Goal: Task Accomplishment & Management: Complete application form

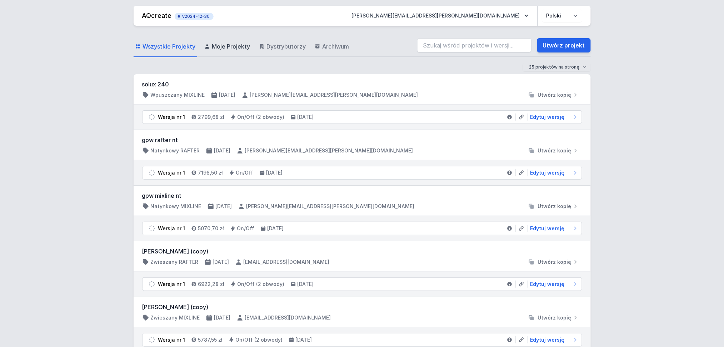
click at [229, 47] on span "Moje Projekty" at bounding box center [231, 46] width 38 height 9
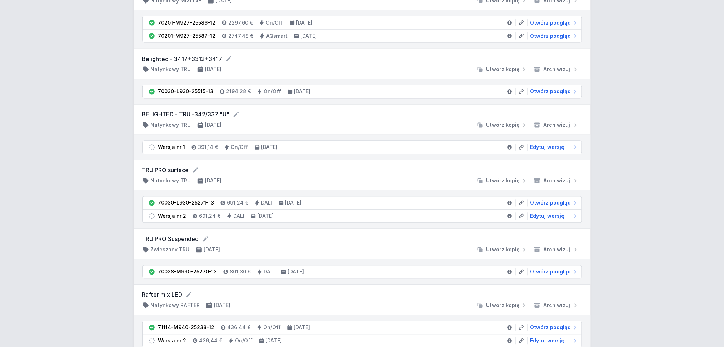
scroll to position [333, 0]
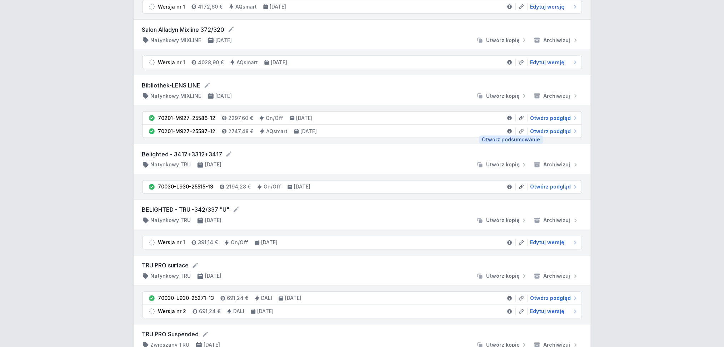
click at [508, 130] on icon at bounding box center [509, 131] width 5 height 5
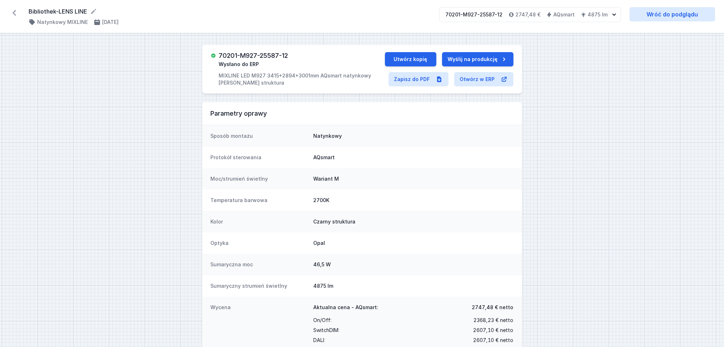
click at [15, 9] on icon at bounding box center [14, 12] width 11 height 11
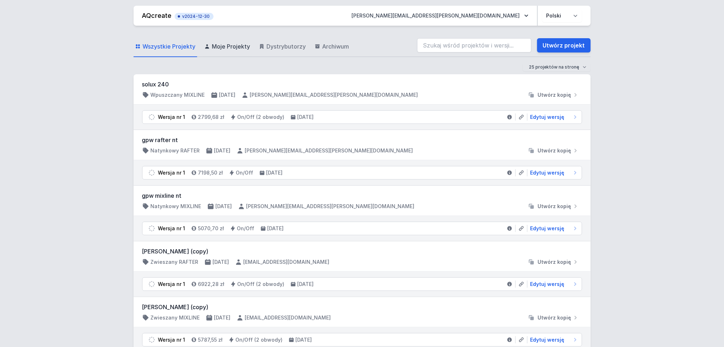
click at [230, 48] on span "Moje Projekty" at bounding box center [231, 46] width 38 height 9
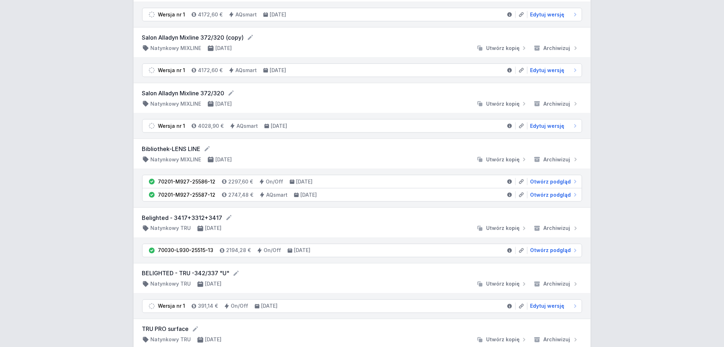
scroll to position [333, 0]
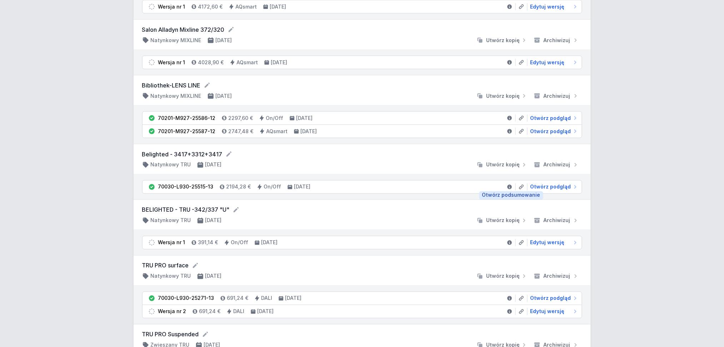
click at [509, 186] on icon at bounding box center [509, 187] width 5 height 5
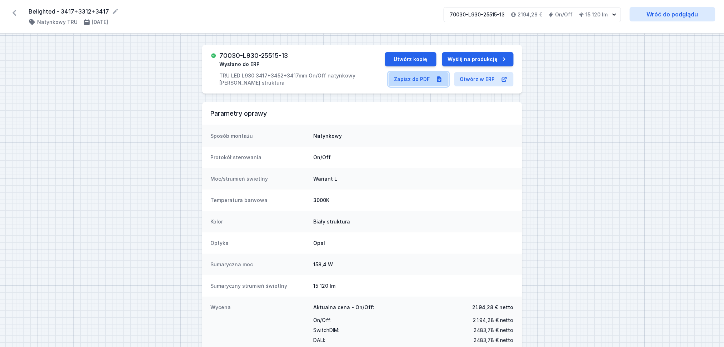
click at [412, 77] on link "Zapisz do PDF" at bounding box center [418, 79] width 60 height 14
click at [12, 12] on icon at bounding box center [14, 12] width 11 height 11
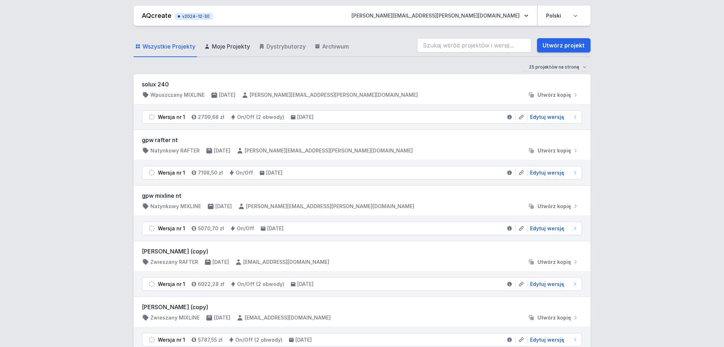
click at [226, 48] on span "Moje Projekty" at bounding box center [231, 46] width 38 height 9
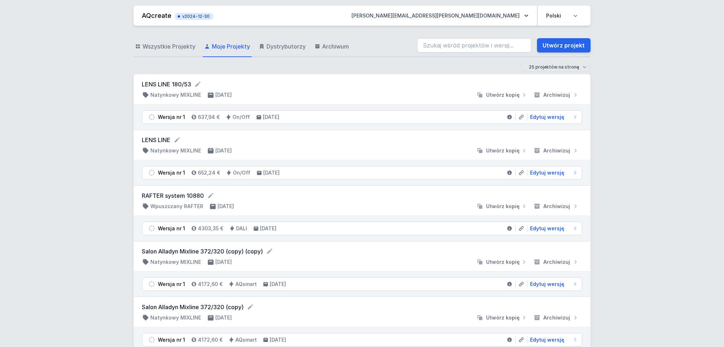
drag, startPoint x: 230, startPoint y: 43, endPoint x: 12, endPoint y: 29, distance: 218.3
click at [230, 43] on span "Moje Projekty" at bounding box center [231, 46] width 38 height 9
click at [225, 45] on span "Moje Projekty" at bounding box center [231, 46] width 38 height 9
click at [565, 48] on link "Utwórz projekt" at bounding box center [564, 45] width 54 height 14
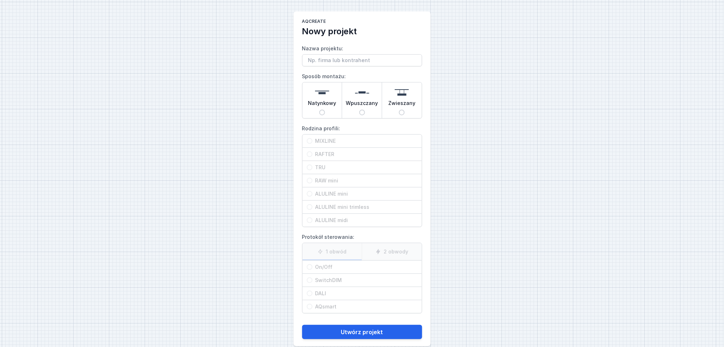
click at [322, 110] on input "Natynkowy" at bounding box center [322, 113] width 6 height 6
radio input "true"
click at [309, 141] on input "MIXLINE" at bounding box center [310, 141] width 6 height 6
radio input "true"
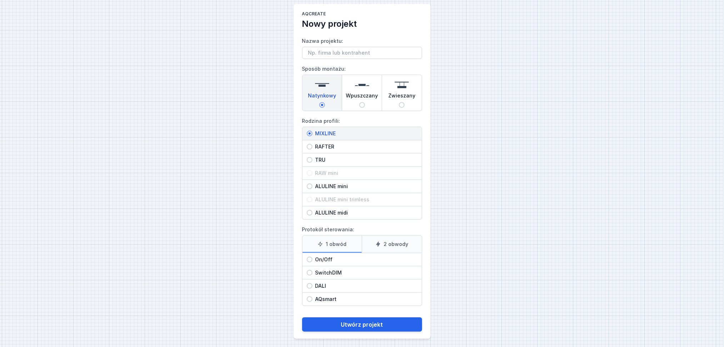
scroll to position [11, 0]
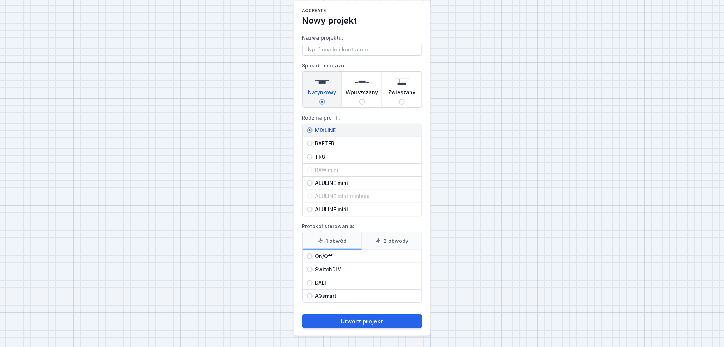
click at [312, 294] on span "AQsmart" at bounding box center [364, 295] width 105 height 7
click at [312, 294] on input "AQsmart" at bounding box center [310, 296] width 6 height 6
radio input "true"
click at [309, 254] on input "On/Off" at bounding box center [310, 256] width 6 height 6
radio input "true"
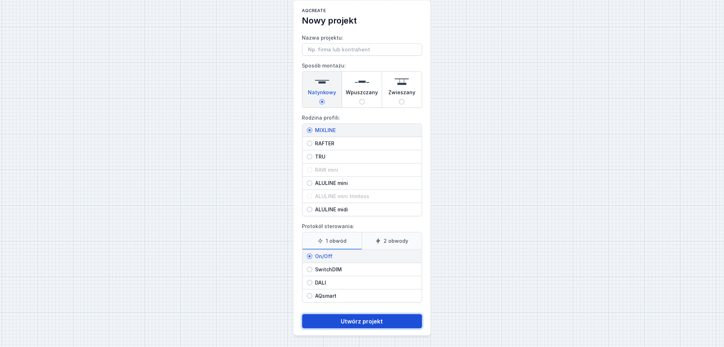
click at [338, 319] on button "Utwórz projekt" at bounding box center [362, 321] width 120 height 14
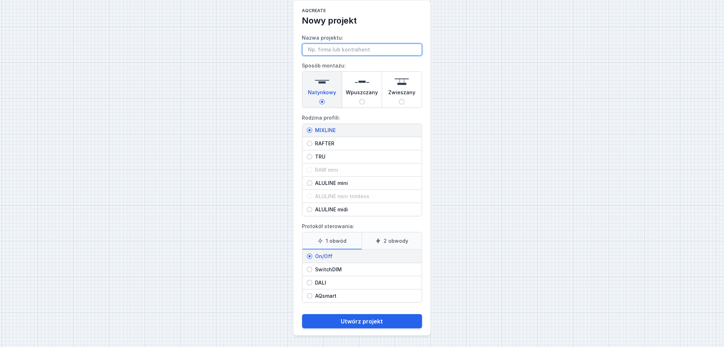
click at [311, 46] on input "Nazwa projektu:" at bounding box center [362, 50] width 120 height 12
click at [312, 47] on input "Nazwa projektu:" at bounding box center [362, 50] width 120 height 12
click at [375, 50] on input "LENS LINE [PHONE_NUMBER]" at bounding box center [362, 50] width 120 height 12
click at [344, 46] on input "LENS LINE [PHONE_NUMBER]" at bounding box center [362, 50] width 120 height 12
type input "LENS LINE 3000-2894-34150"
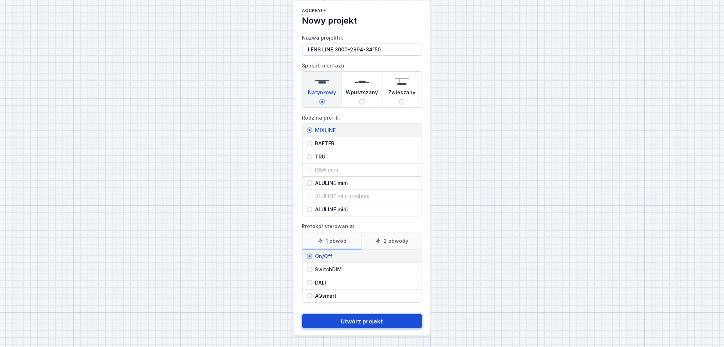
click at [351, 322] on button "Utwórz projekt" at bounding box center [362, 321] width 120 height 14
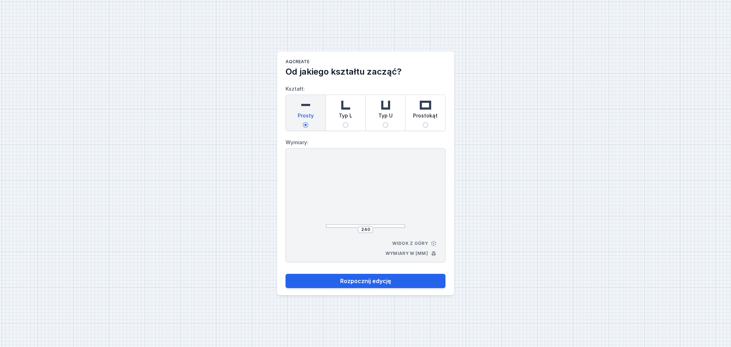
click at [385, 120] on span "Typ U" at bounding box center [385, 117] width 14 height 10
click at [385, 122] on input "Typ U" at bounding box center [386, 125] width 6 height 6
radio input "true"
click at [340, 194] on input "252" at bounding box center [335, 194] width 11 height 6
type input "2"
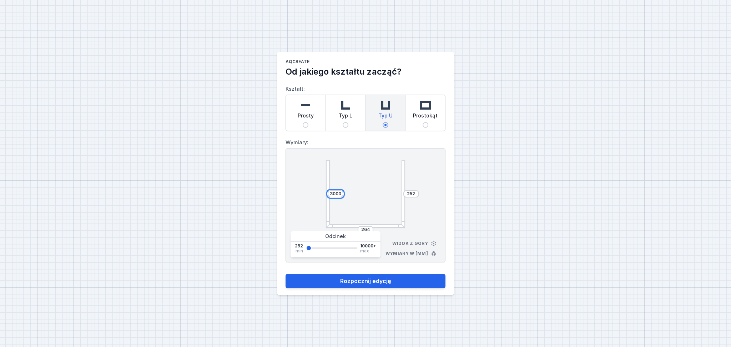
type input "3000"
click at [369, 229] on input "264" at bounding box center [365, 230] width 11 height 6
type input "2894"
click at [415, 191] on input "252" at bounding box center [411, 194] width 11 height 6
type input "2"
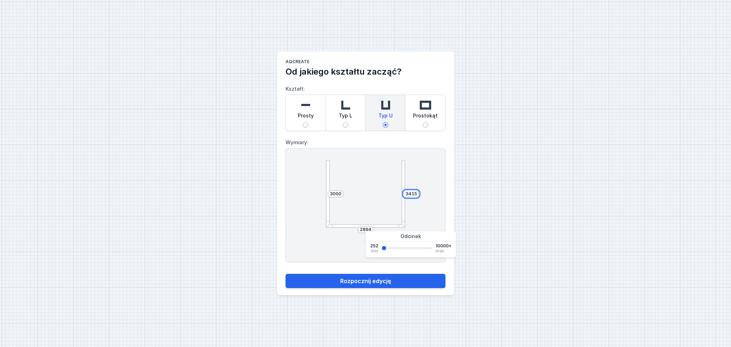
type input "3415"
click at [423, 167] on div "3000 3415 2894 Widok z góry Wymiary w [mm]" at bounding box center [366, 205] width 160 height 114
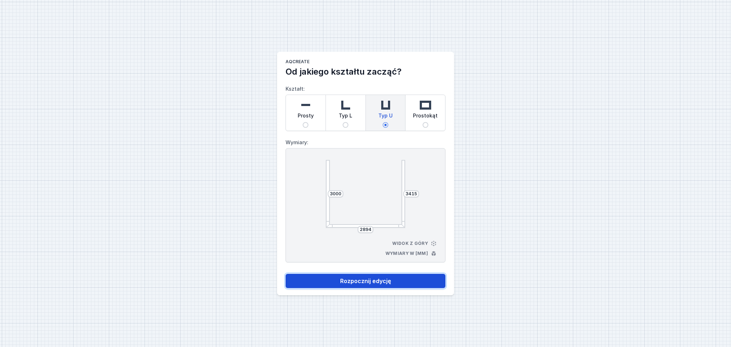
click at [362, 277] on button "Rozpocznij edycję" at bounding box center [366, 281] width 160 height 14
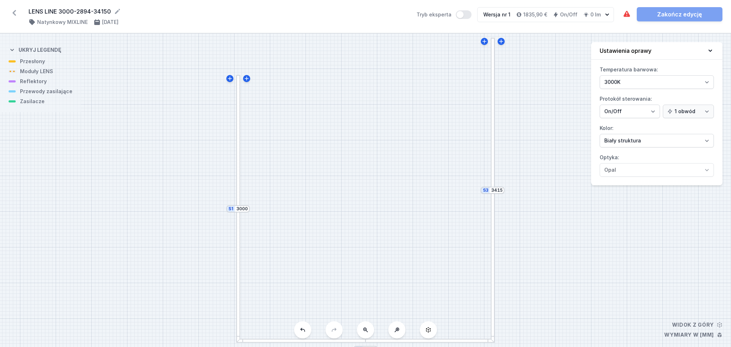
click at [237, 80] on div at bounding box center [238, 142] width 4 height 134
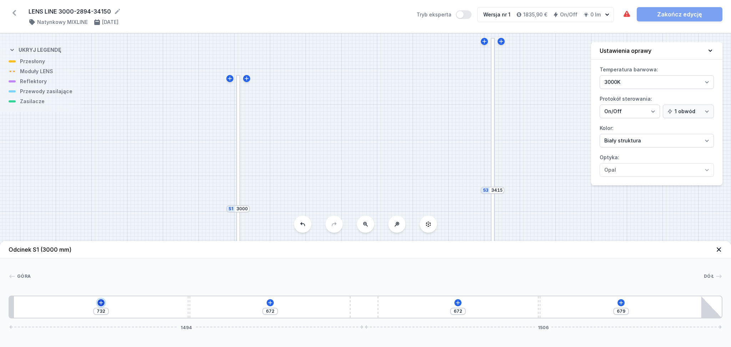
click at [101, 304] on icon at bounding box center [101, 303] width 4 height 4
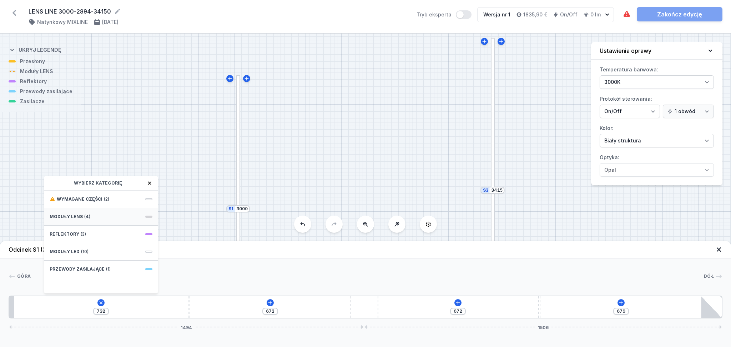
click at [96, 215] on div "Moduły LENS (4)" at bounding box center [101, 216] width 114 height 17
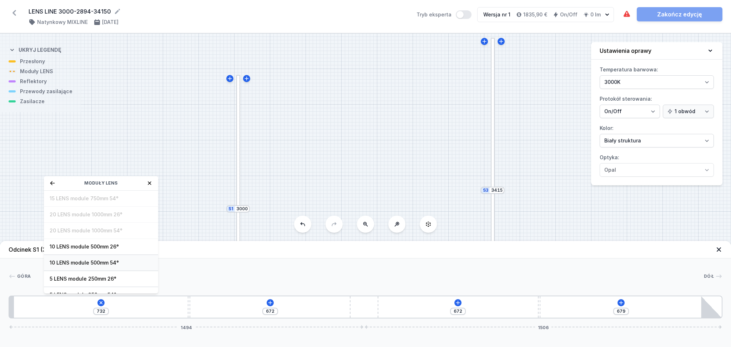
scroll to position [26, 0]
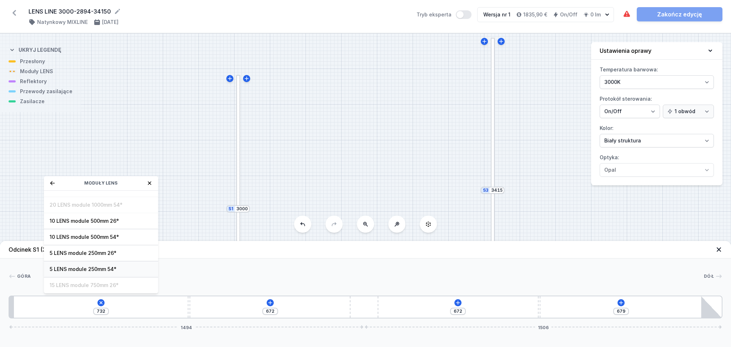
click at [96, 266] on span "5 LENS module 250mm 54°" at bounding box center [101, 269] width 103 height 7
type input "482"
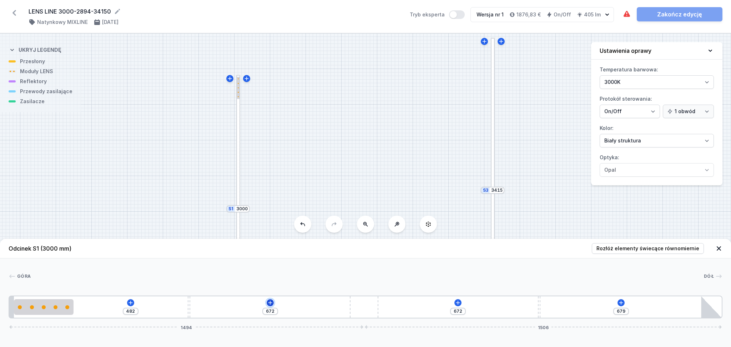
click at [269, 302] on icon at bounding box center [270, 303] width 6 height 6
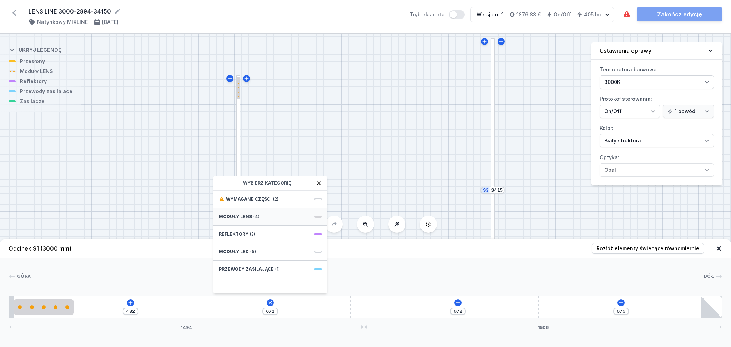
click at [252, 212] on div "Moduły LENS (4)" at bounding box center [270, 216] width 114 height 17
click at [251, 268] on span "5 LENS module 250mm 54°" at bounding box center [270, 269] width 103 height 7
type input "427"
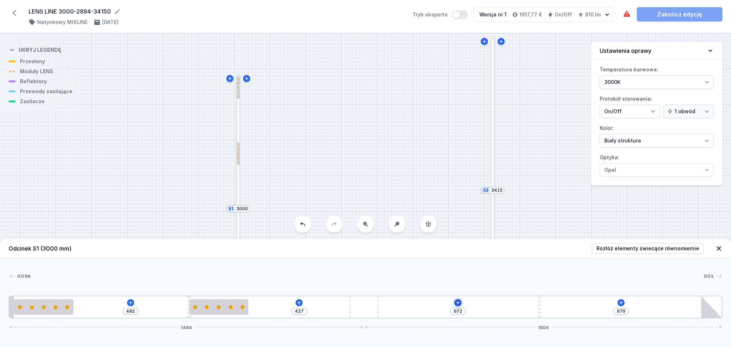
click at [460, 301] on icon at bounding box center [458, 303] width 6 height 6
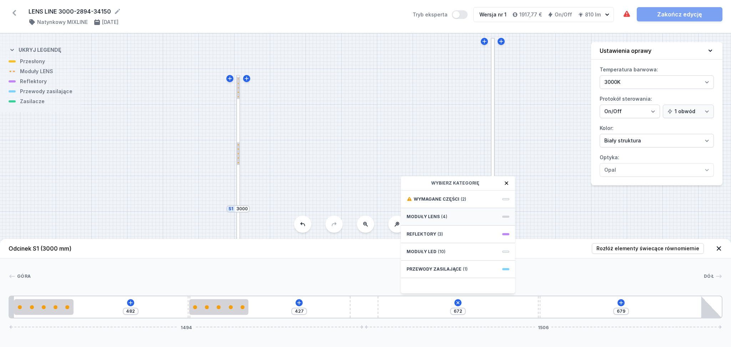
click at [431, 215] on span "Moduły LENS" at bounding box center [423, 217] width 33 height 6
click at [437, 267] on span "5 LENS module 250mm 54°" at bounding box center [458, 269] width 103 height 7
type input "422"
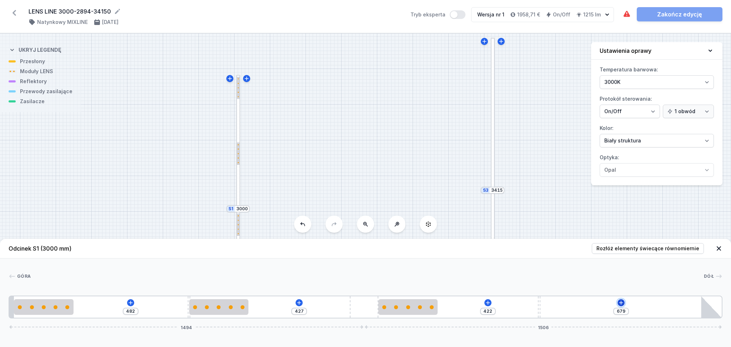
click at [623, 302] on icon at bounding box center [621, 303] width 6 height 6
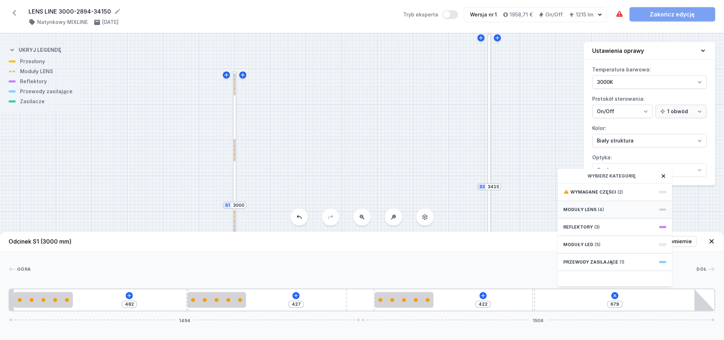
click at [583, 212] on span "Moduły LENS" at bounding box center [579, 210] width 33 height 6
click at [591, 266] on span "5 LENS module 250mm 54°" at bounding box center [614, 261] width 103 height 7
type input "434"
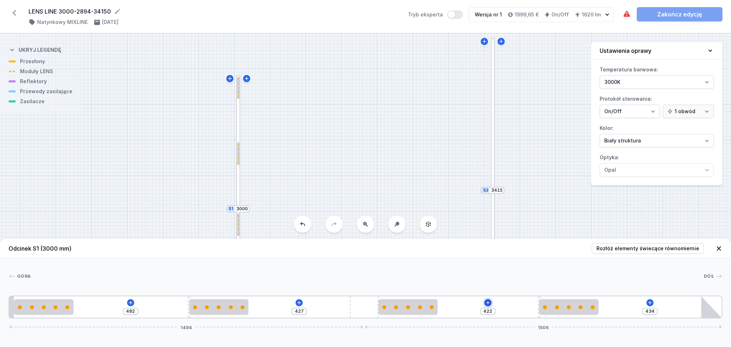
click at [488, 302] on icon at bounding box center [488, 303] width 6 height 6
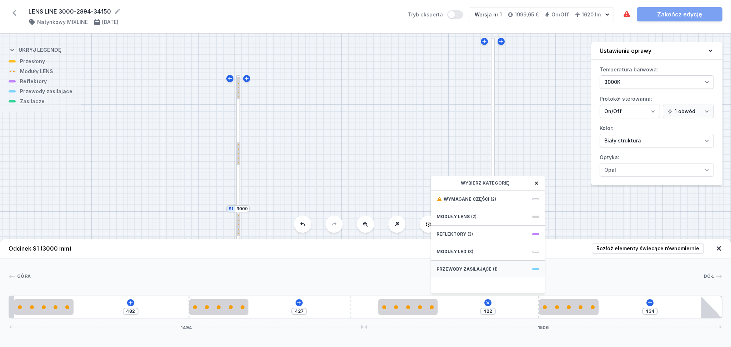
click at [482, 270] on span "Przewody zasilające" at bounding box center [464, 269] width 55 height 6
click at [462, 196] on span "Hole for power supply cable" at bounding box center [488, 198] width 103 height 7
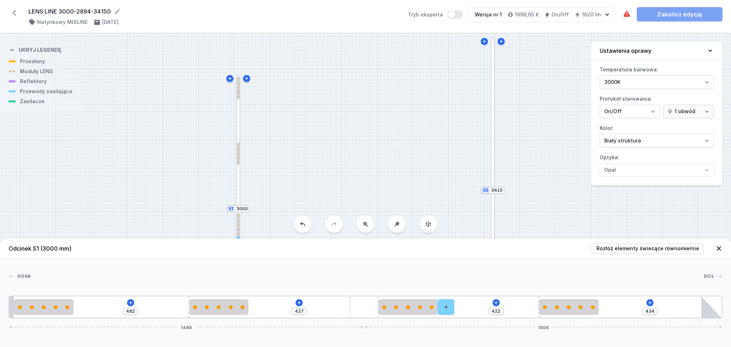
type input "352"
click at [650, 305] on icon at bounding box center [650, 303] width 4 height 4
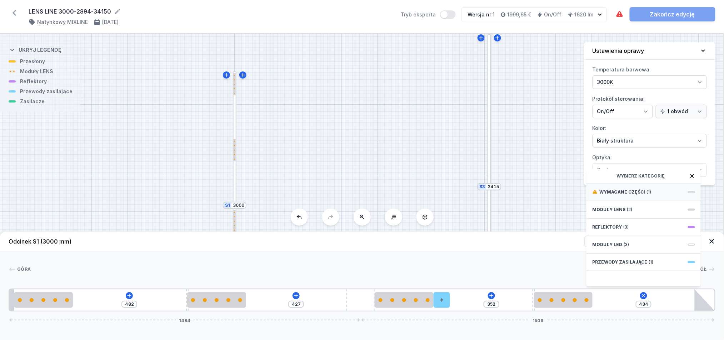
click at [633, 195] on div "Wymagane części (1)" at bounding box center [643, 192] width 114 height 17
click at [629, 195] on span "ON/OFF Driver - up to 16W" at bounding box center [643, 191] width 103 height 7
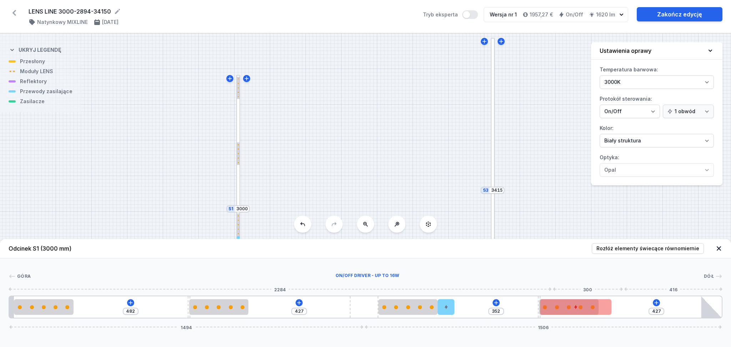
type input "434"
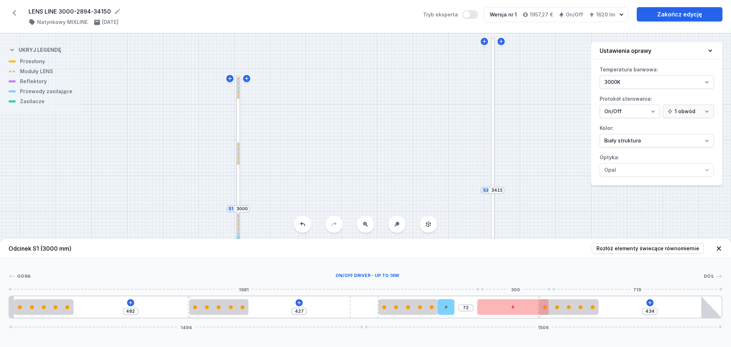
type input "54"
drag, startPoint x: 650, startPoint y: 312, endPoint x: 528, endPoint y: 315, distance: 122.5
click at [526, 315] on div at bounding box center [490, 307] width 71 height 16
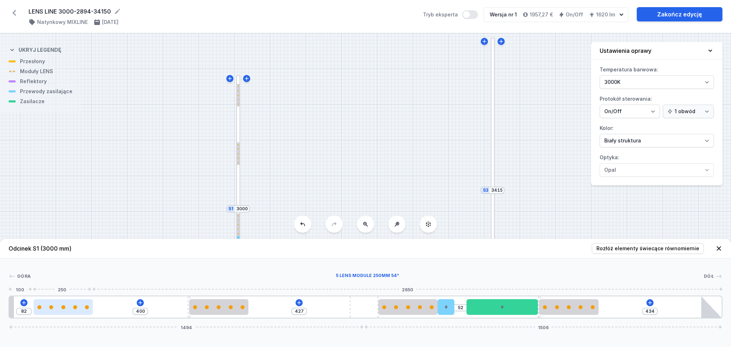
type input "398"
type input "84"
type input "389"
type input "93"
type input "387"
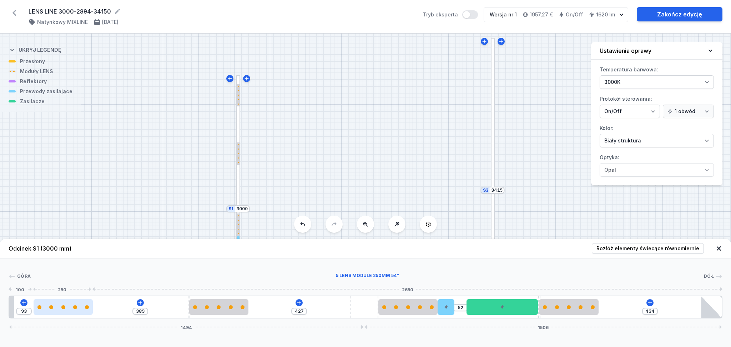
type input "95"
type input "384"
type input "98"
type input "380"
type input "102"
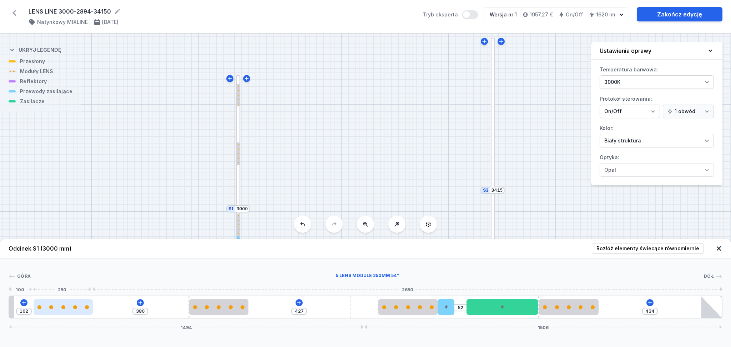
type input "377"
type input "105"
type input "375"
type input "107"
type input "340"
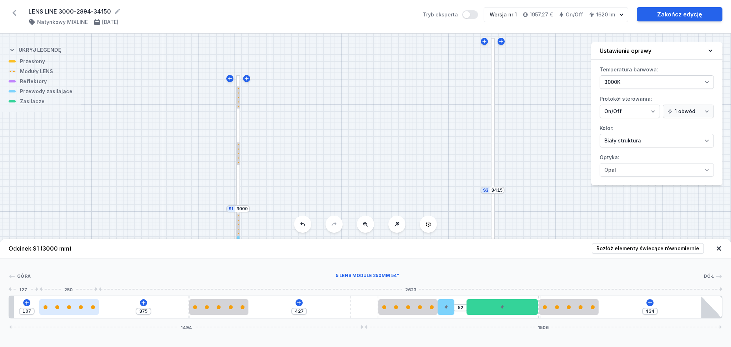
type input "142"
type input "303"
type input "179"
type input "299"
type input "183"
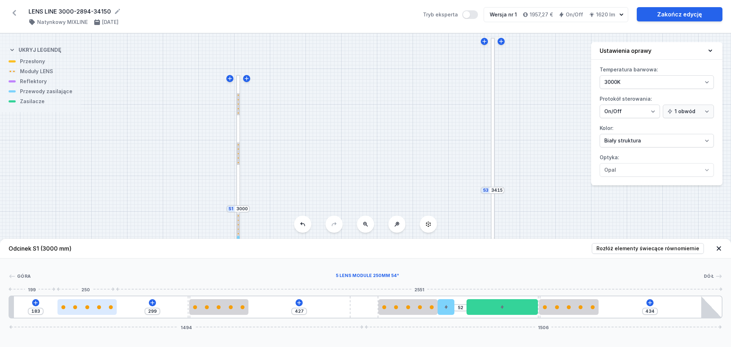
type input "291"
type input "191"
type input "290"
type input "192"
type input "288"
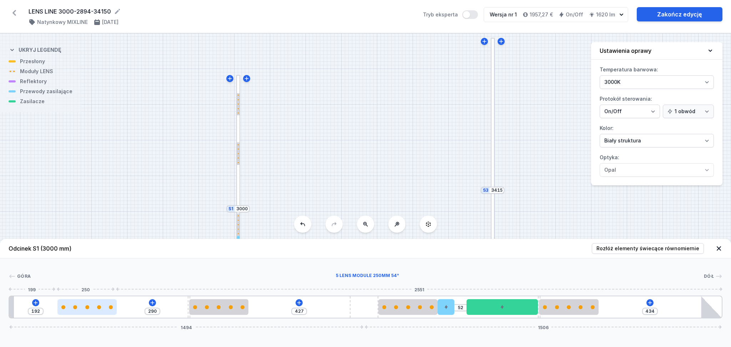
type input "194"
type input "271"
type input "211"
type input "238"
type input "244"
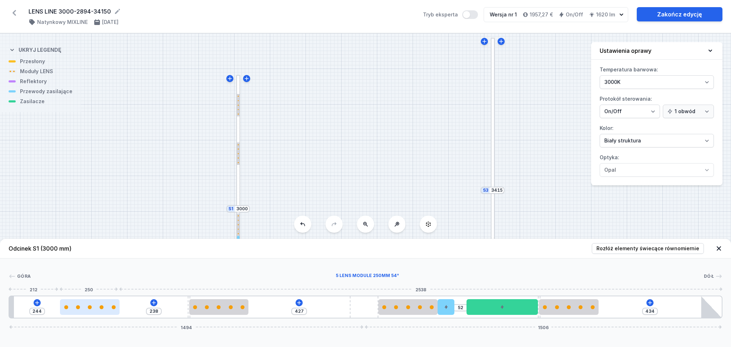
type input "227"
type input "255"
type input "219"
type input "263"
type input "215"
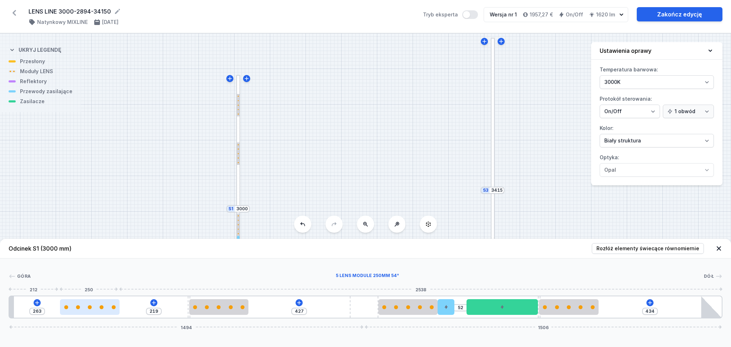
type input "267"
type input "200"
type input "282"
type input "188"
type input "294"
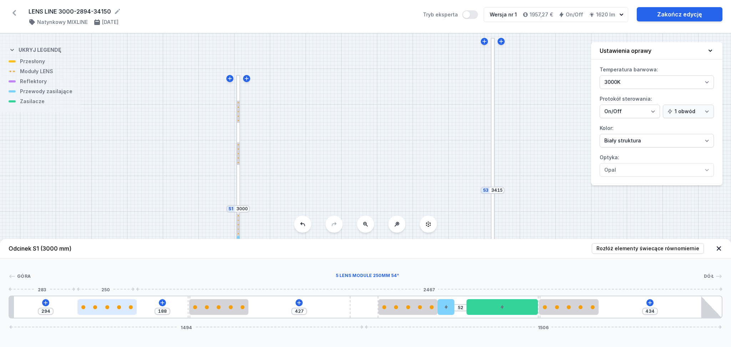
type input "185"
type input "297"
type input "184"
type input "298"
type input "178"
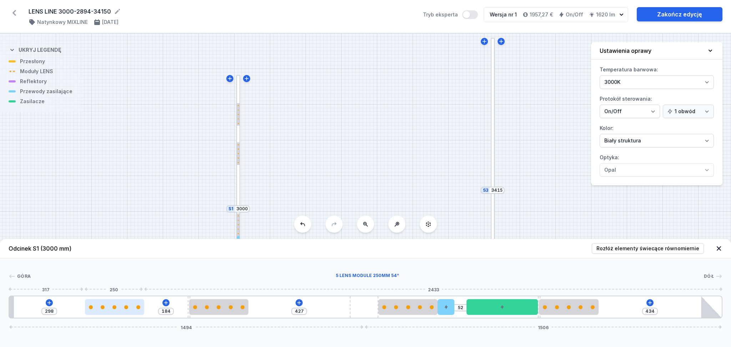
type input "304"
type input "172"
type input "310"
type input "168"
type input "314"
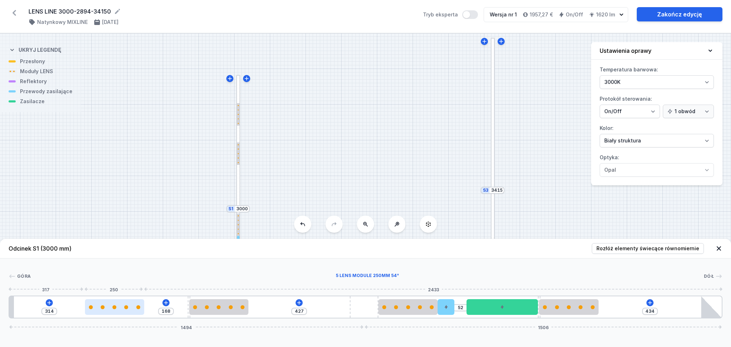
type input "166"
type input "316"
type input "165"
type input "317"
type input "162"
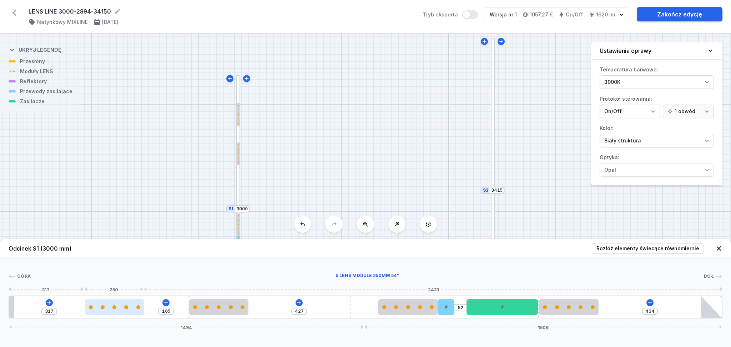
type input "320"
type input "160"
type input "322"
type input "157"
type input "325"
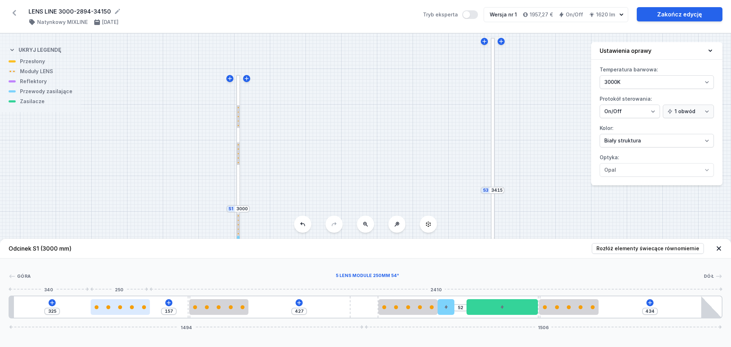
type input "156"
type input "326"
type input "154"
type input "328"
type input "153"
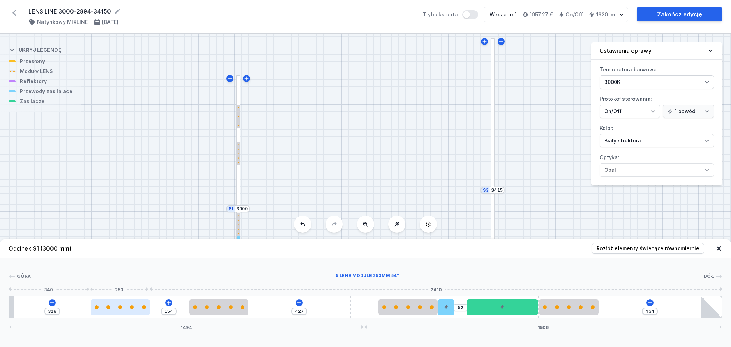
type input "329"
type input "150"
type input "332"
type input "148"
type input "334"
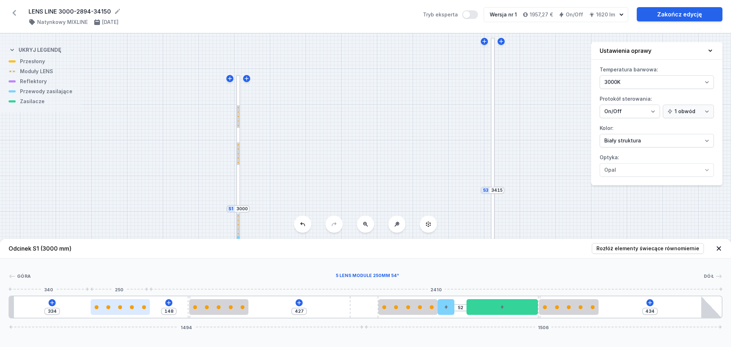
type input "137"
type input "345"
type input "132"
type input "350"
type input "128"
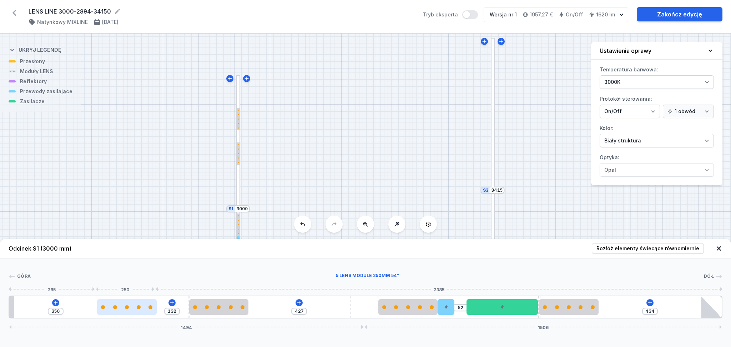
type input "354"
type input "125"
type input "357"
type input "123"
type input "359"
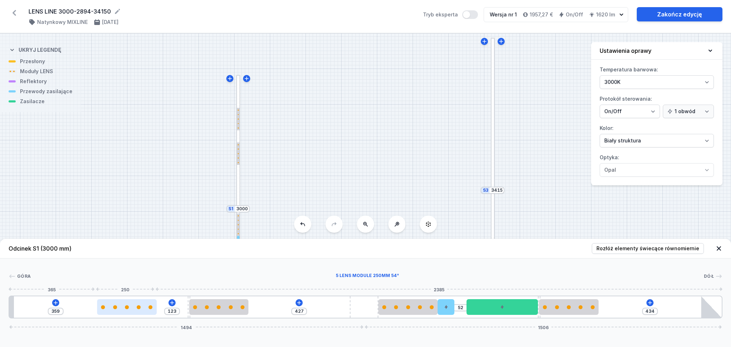
type input "120"
type input "362"
type input "119"
type input "363"
type input "115"
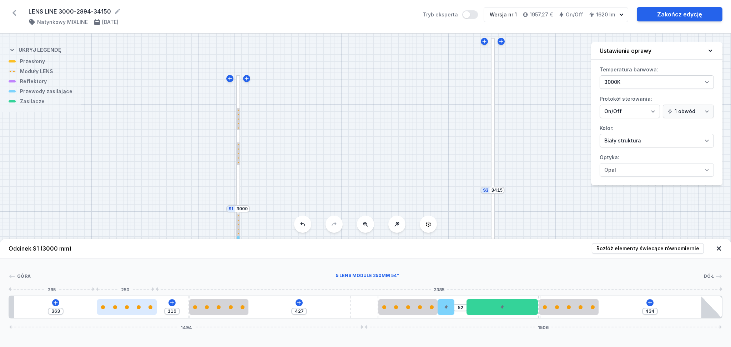
type input "367"
type input "110"
type input "372"
type input "106"
type input "376"
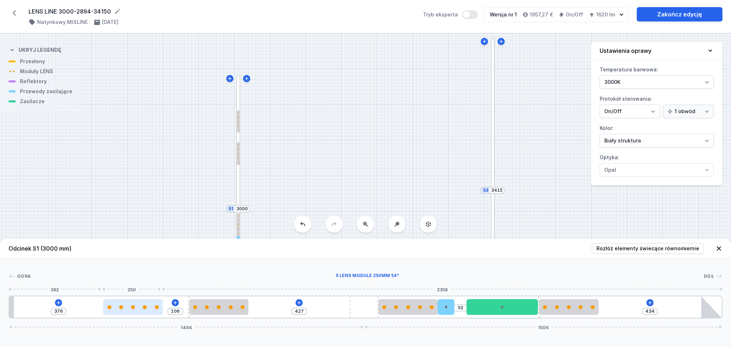
type input "104"
type input "378"
type input "103"
type input "379"
type input "100"
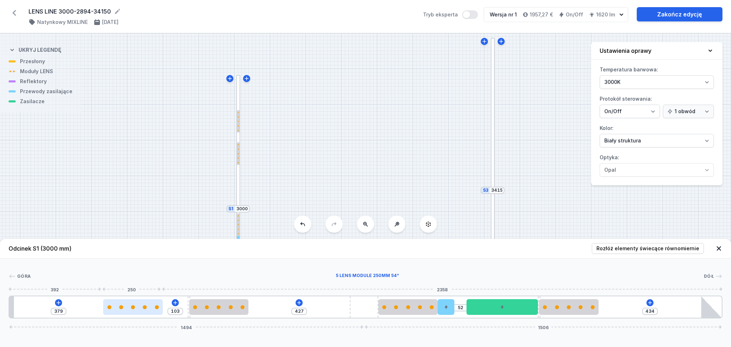
type input "382"
type input "88"
type input "394"
type input "82"
type input "400"
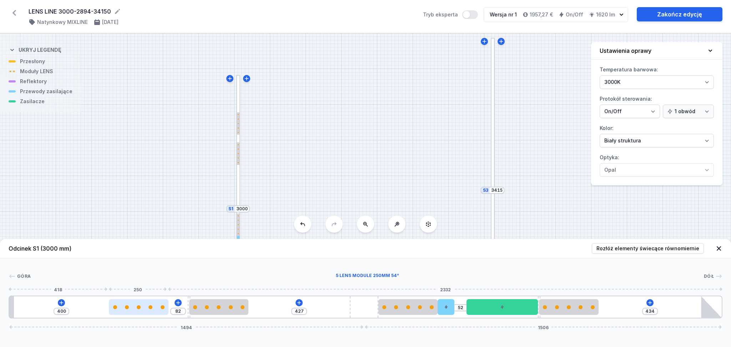
type input "81"
type input "401"
type input "78"
type input "404"
type input "73"
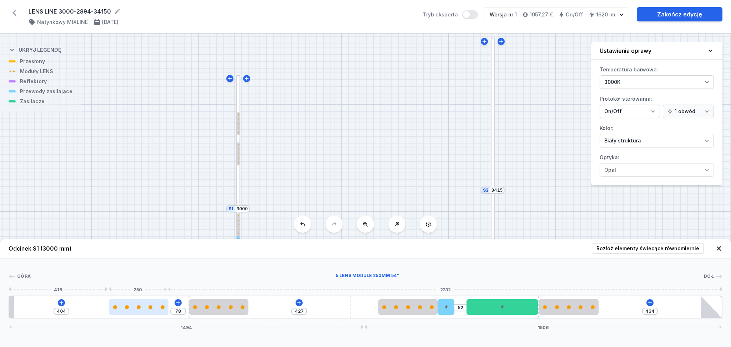
type input "409"
type input "70"
type input "412"
type input "69"
type input "413"
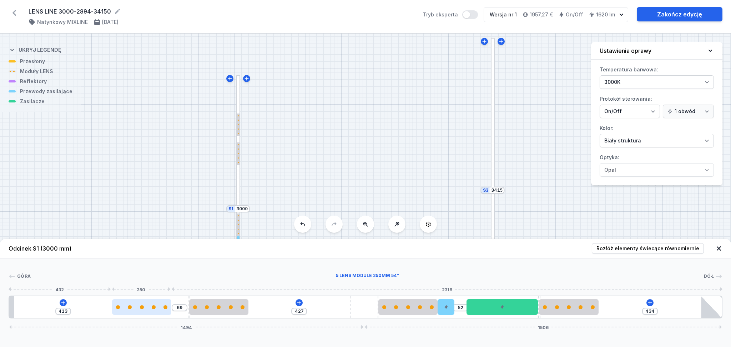
type input "61"
type input "421"
type input "60"
type input "422"
type input "57"
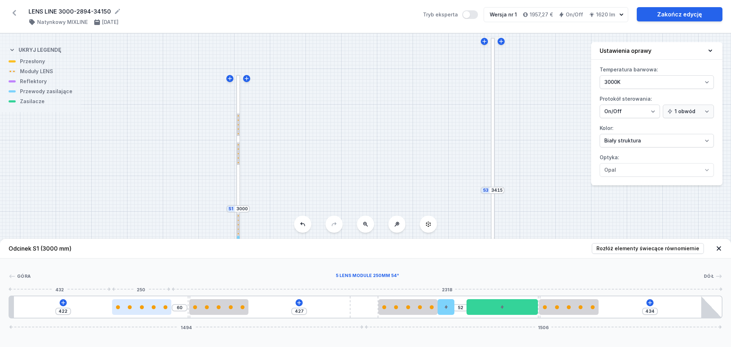
type input "425"
type input "56"
type input "426"
type input "53"
type input "429"
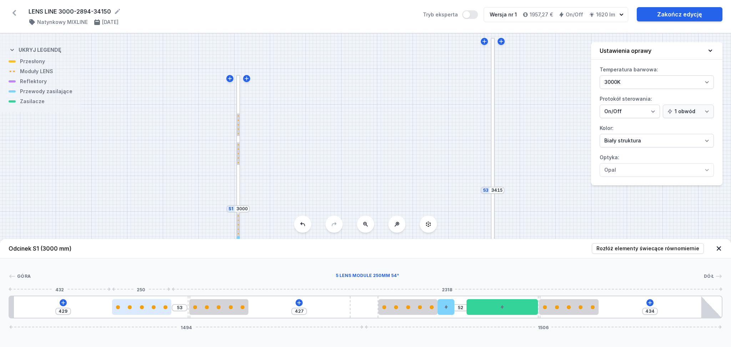
type input "50"
type input "432"
type input "48"
type input "434"
type input "44"
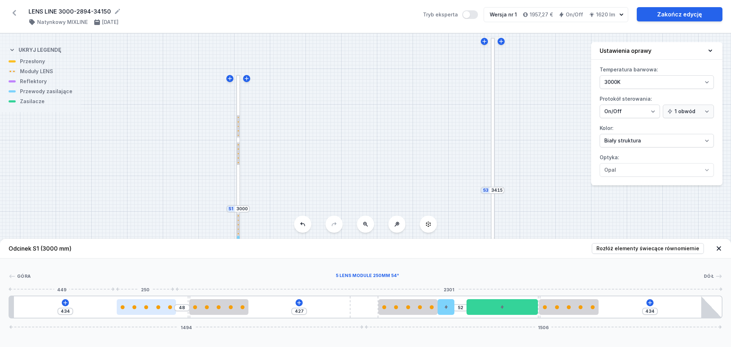
type input "438"
type input "41"
type input "441"
type input "36"
type input "446"
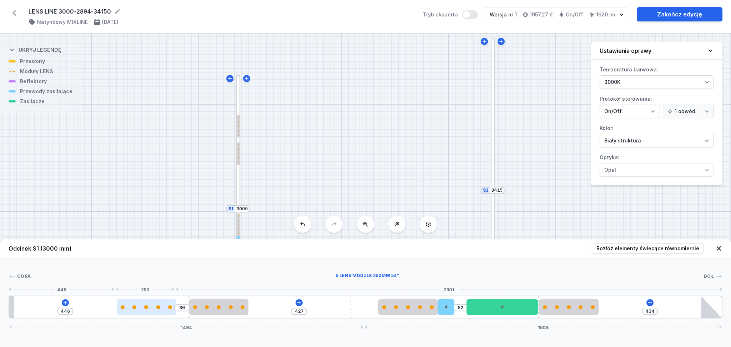
type input "30"
type input "452"
type input "26"
type input "438"
type input "44"
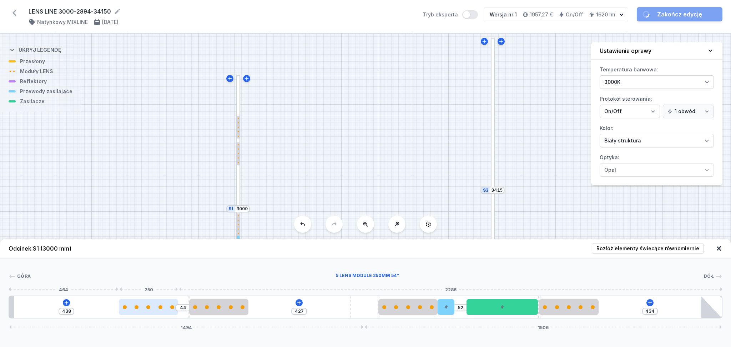
type input "435"
type input "47"
type input "432"
type input "50"
type input "428"
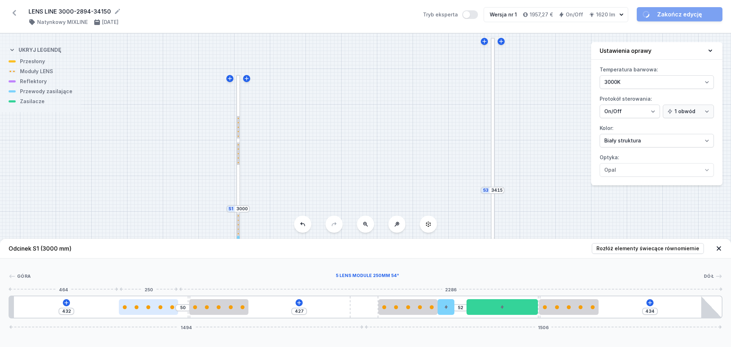
type input "54"
type input "426"
type input "56"
type input "422"
type input "60"
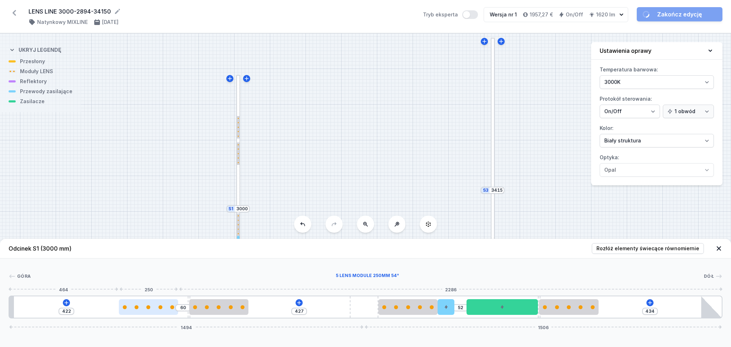
type input "418"
type input "64"
type input "415"
type input "67"
type input "412"
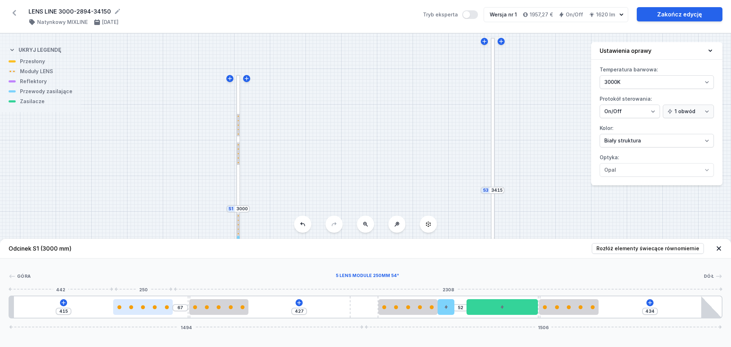
type input "70"
type input "410"
type input "72"
type input "406"
type input "76"
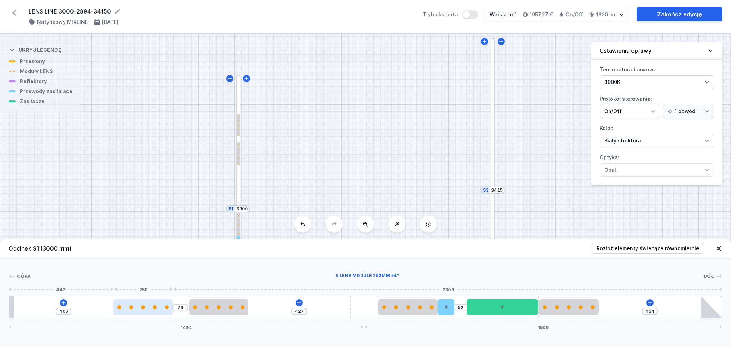
type input "403"
type input "79"
type input "401"
type input "81"
type input "400"
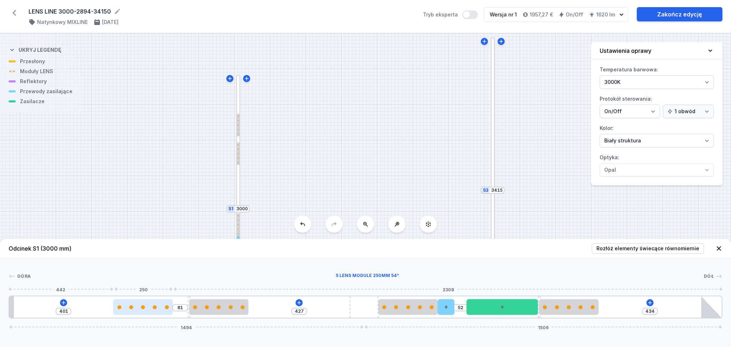
type input "82"
type input "398"
type input "84"
type input "387"
type input "95"
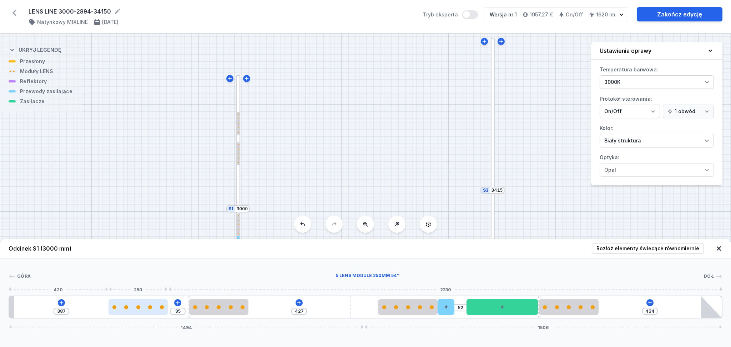
type input "385"
type input "97"
type input "373"
type input "109"
type input "366"
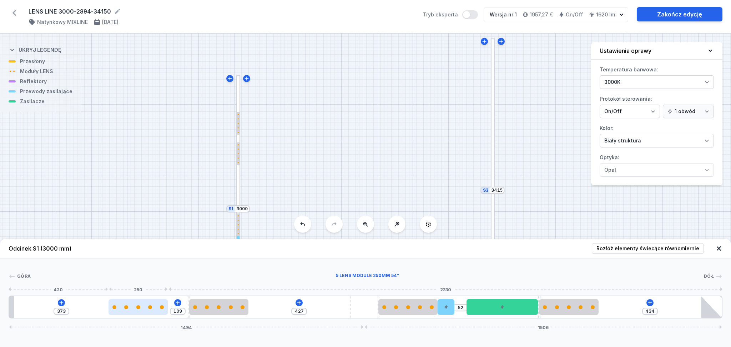
type input "116"
type input "353"
type input "129"
type input "344"
type input "138"
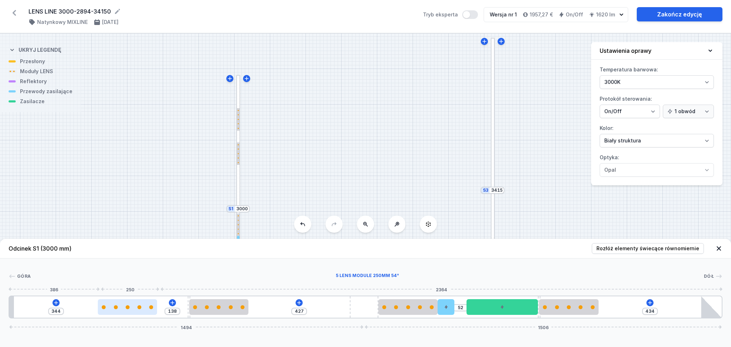
type input "341"
type input "141"
type input "339"
type input "143"
type input "334"
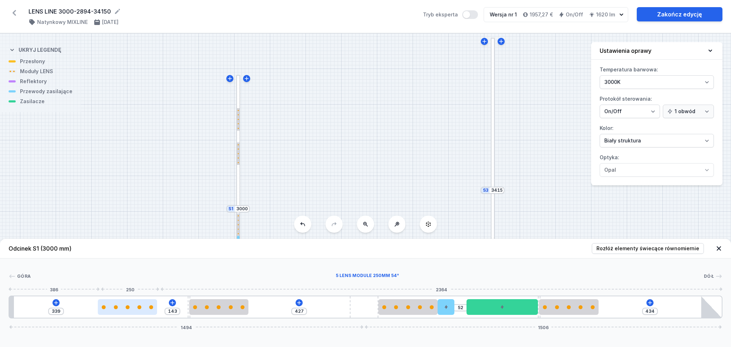
type input "148"
type input "332"
drag, startPoint x: 49, startPoint y: 310, endPoint x: 116, endPoint y: 308, distance: 67.5
click at [116, 308] on div at bounding box center [115, 307] width 59 height 16
drag, startPoint x: 101, startPoint y: 310, endPoint x: 134, endPoint y: 306, distance: 33.8
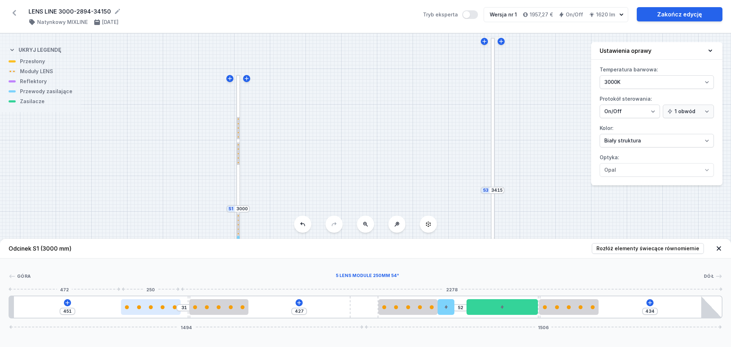
click at [134, 306] on div at bounding box center [150, 307] width 59 height 16
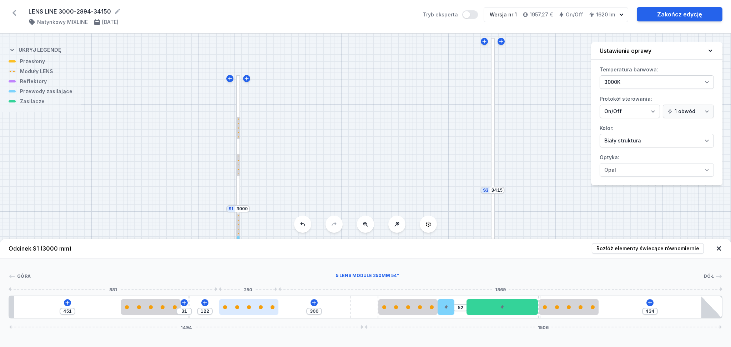
drag, startPoint x: 203, startPoint y: 310, endPoint x: 232, endPoint y: 309, distance: 29.3
click at [232, 309] on div at bounding box center [248, 307] width 59 height 16
drag, startPoint x: 189, startPoint y: 317, endPoint x: 191, endPoint y: 314, distance: 4.0
click at [9, 307] on div "49" at bounding box center [9, 307] width 0 height 0
click at [237, 91] on div at bounding box center [238, 142] width 4 height 134
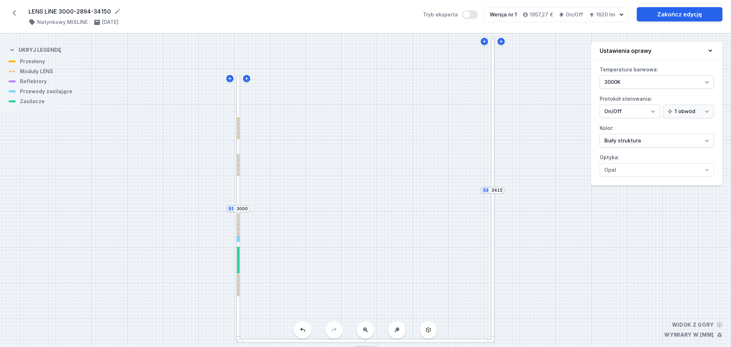
click at [238, 87] on div at bounding box center [238, 142] width 4 height 134
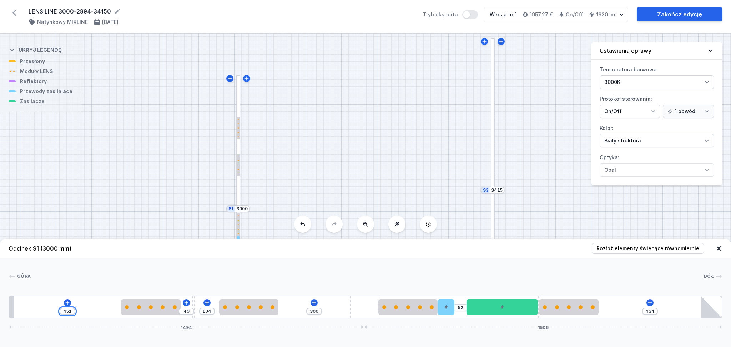
click at [71, 311] on input "451" at bounding box center [67, 311] width 11 height 6
click at [108, 313] on div "500 104 300 52 434 1494 1506" at bounding box center [366, 307] width 714 height 23
click at [137, 311] on input "500" at bounding box center [132, 311] width 11 height 6
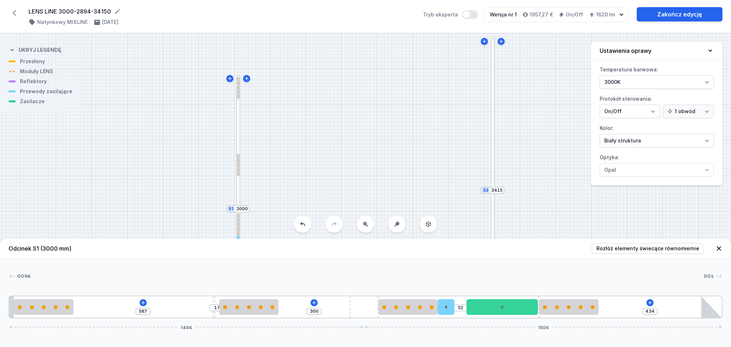
click at [115, 305] on div "587 17 300 52 434 1494 1506" at bounding box center [366, 307] width 714 height 23
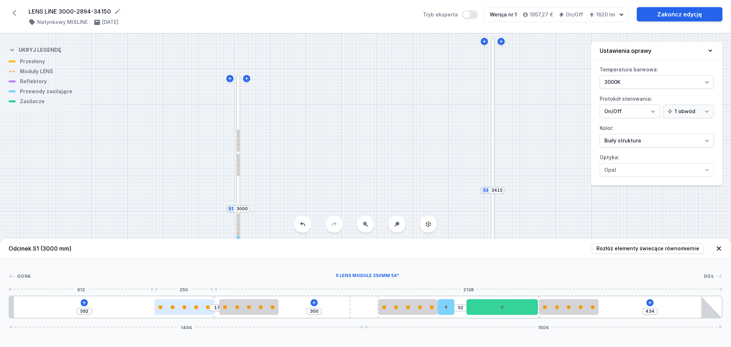
drag, startPoint x: 43, startPoint y: 306, endPoint x: 174, endPoint y: 315, distance: 131.6
click at [174, 315] on div at bounding box center [184, 307] width 59 height 16
drag, startPoint x: 185, startPoint y: 313, endPoint x: 176, endPoint y: 311, distance: 9.1
click at [176, 311] on div at bounding box center [184, 307] width 59 height 16
click at [84, 304] on icon at bounding box center [84, 303] width 4 height 4
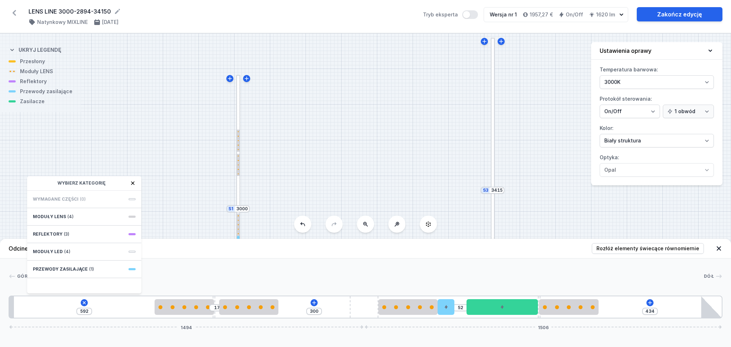
click at [105, 306] on div "592 Wybierz kategorię Wymagane części (0) Moduły LENS (4) Reflektory (3) Moduły…" at bounding box center [366, 307] width 714 height 23
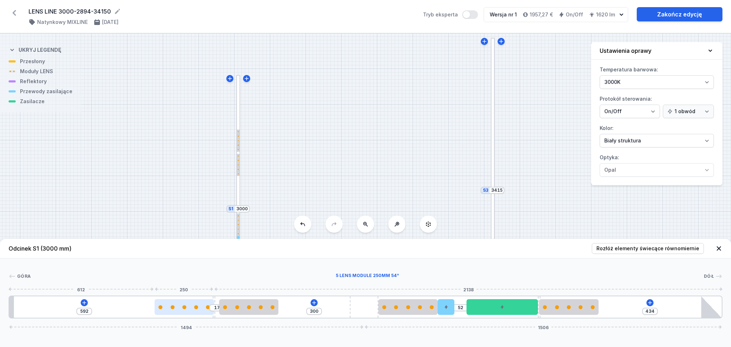
click at [192, 312] on div at bounding box center [184, 307] width 59 height 16
click at [164, 285] on icon at bounding box center [167, 287] width 6 height 6
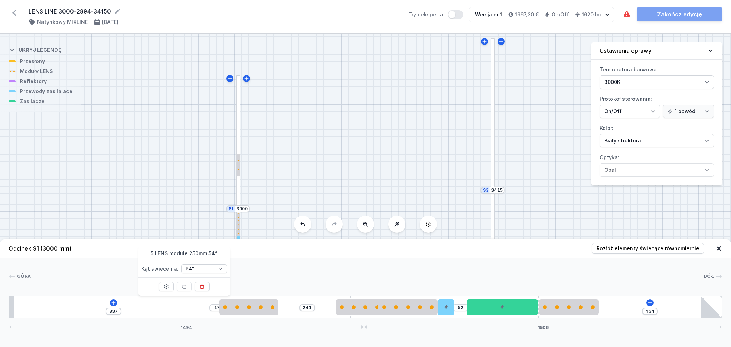
click at [161, 312] on div "837 17 241 52 434 1494 1506" at bounding box center [366, 307] width 714 height 23
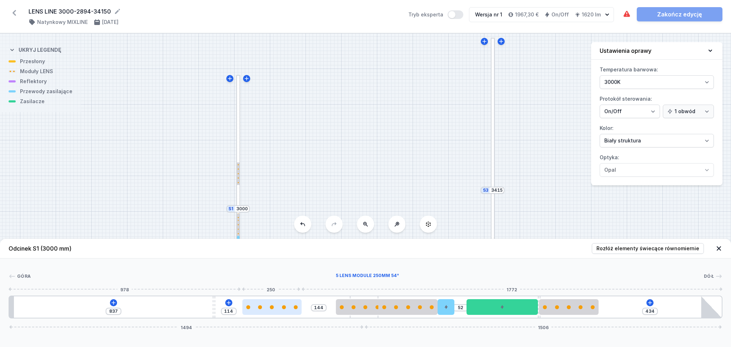
drag, startPoint x: 247, startPoint y: 307, endPoint x: 270, endPoint y: 310, distance: 23.1
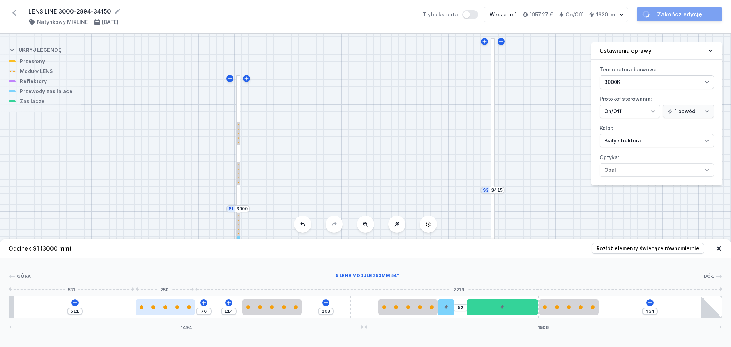
drag, startPoint x: 367, startPoint y: 311, endPoint x: 161, endPoint y: 313, distance: 206.0
click at [162, 313] on div at bounding box center [165, 307] width 59 height 16
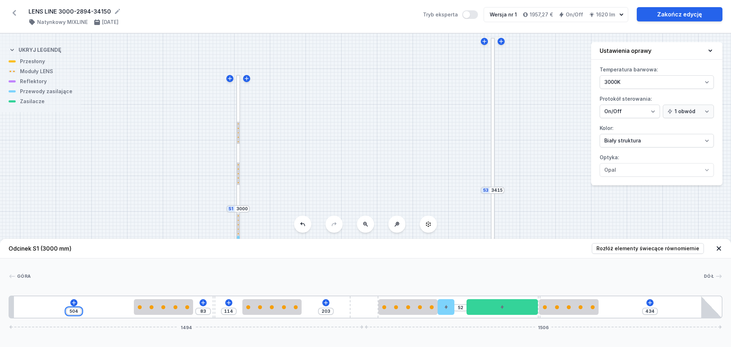
click at [79, 313] on input "504" at bounding box center [73, 311] width 11 height 6
click at [126, 306] on div "587 114 203 52 434 1494 1506" at bounding box center [366, 307] width 714 height 23
click at [89, 313] on input "587" at bounding box center [83, 311] width 11 height 6
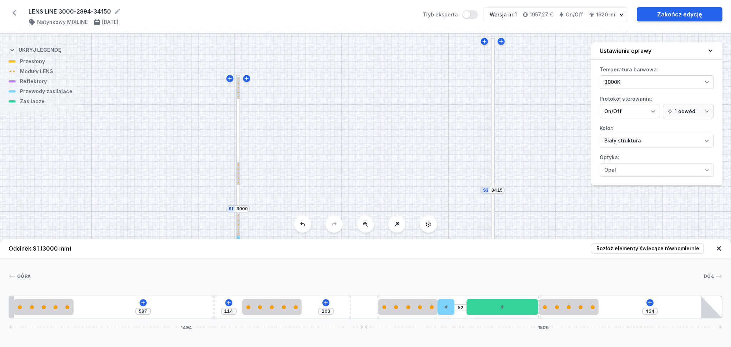
click at [95, 307] on div "587 114 203 52 434 1494 1506" at bounding box center [366, 307] width 714 height 23
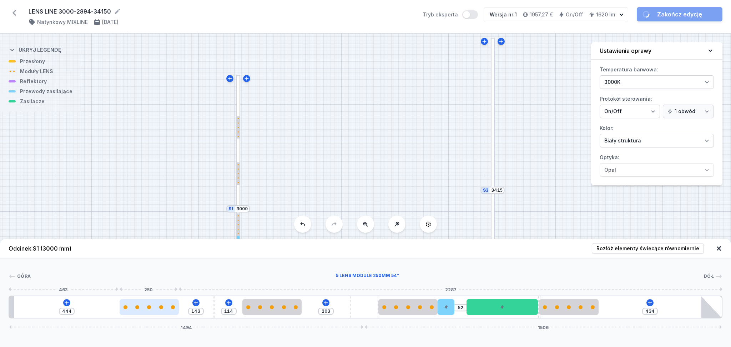
drag, startPoint x: 59, startPoint y: 315, endPoint x: 162, endPoint y: 314, distance: 102.5
click at [162, 314] on div at bounding box center [149, 307] width 59 height 16
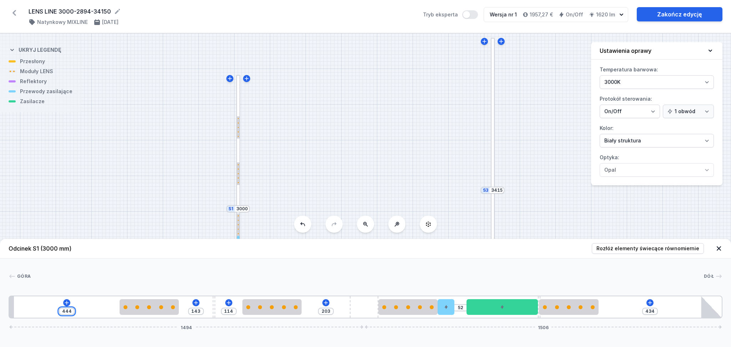
click at [70, 313] on input "444" at bounding box center [66, 311] width 11 height 6
click at [102, 306] on div "442 145 114 203 52 434 1494 1506" at bounding box center [366, 307] width 714 height 23
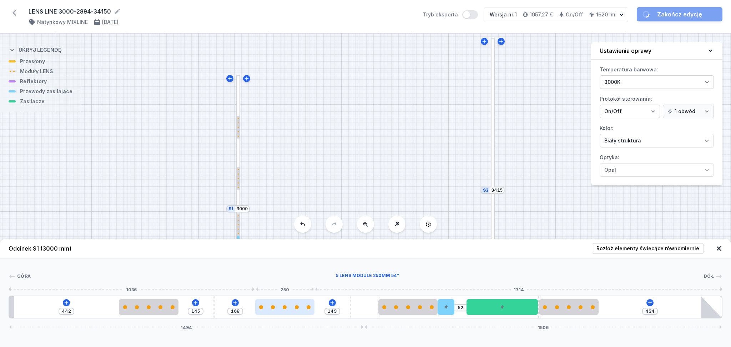
drag, startPoint x: 276, startPoint y: 309, endPoint x: 288, endPoint y: 309, distance: 12.5
click at [288, 309] on div at bounding box center [284, 307] width 59 height 16
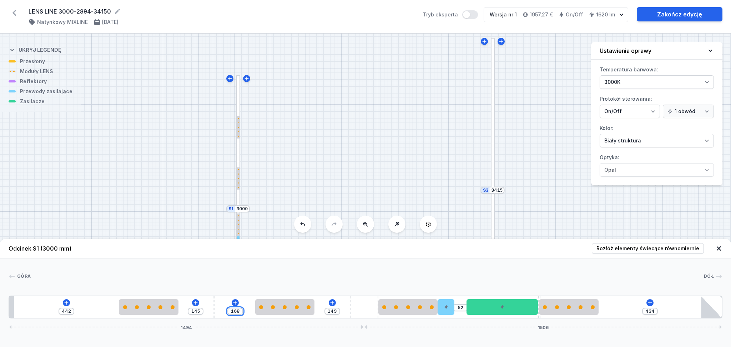
click at [239, 311] on input "168" at bounding box center [235, 311] width 11 height 6
click at [337, 311] on input "150" at bounding box center [331, 311] width 11 height 6
click at [238, 312] on input "164" at bounding box center [234, 311] width 11 height 6
click at [343, 303] on div "442 145 170 147 52 434 1494 1506" at bounding box center [366, 307] width 714 height 23
drag, startPoint x: 413, startPoint y: 310, endPoint x: 430, endPoint y: 311, distance: 17.2
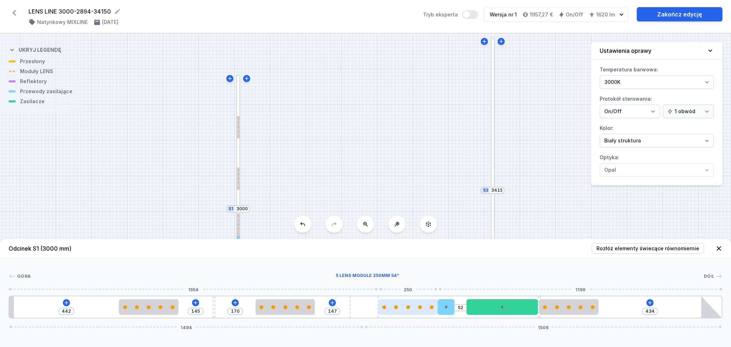
click at [430, 311] on div at bounding box center [407, 307] width 59 height 16
drag, startPoint x: 449, startPoint y: 309, endPoint x: 458, endPoint y: 310, distance: 9.3
click at [458, 310] on div "442 145 170 147 52 434 1494 1506" at bounding box center [366, 307] width 714 height 23
drag, startPoint x: 448, startPoint y: 308, endPoint x: 462, endPoint y: 306, distance: 13.7
click at [467, 306] on div "442 145 170 147 52 434 1494 1506" at bounding box center [366, 307] width 714 height 23
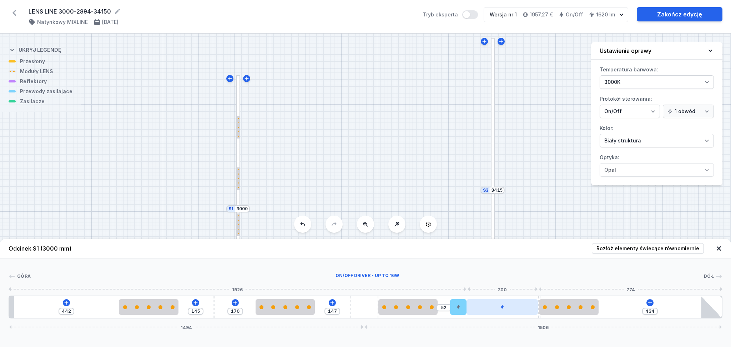
drag, startPoint x: 448, startPoint y: 311, endPoint x: 468, endPoint y: 306, distance: 20.7
click at [468, 306] on div "442 145 170 147 52 434 1494 1506" at bounding box center [366, 307] width 714 height 23
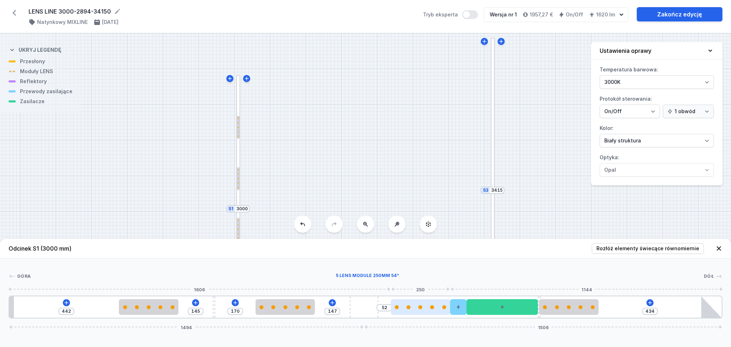
drag, startPoint x: 415, startPoint y: 310, endPoint x: 431, endPoint y: 308, distance: 16.2
click at [431, 308] on div at bounding box center [420, 307] width 59 height 16
click at [387, 310] on input "52" at bounding box center [384, 308] width 11 height 6
click at [411, 306] on div at bounding box center [419, 307] width 59 height 4
click at [387, 307] on input "50" at bounding box center [384, 308] width 11 height 6
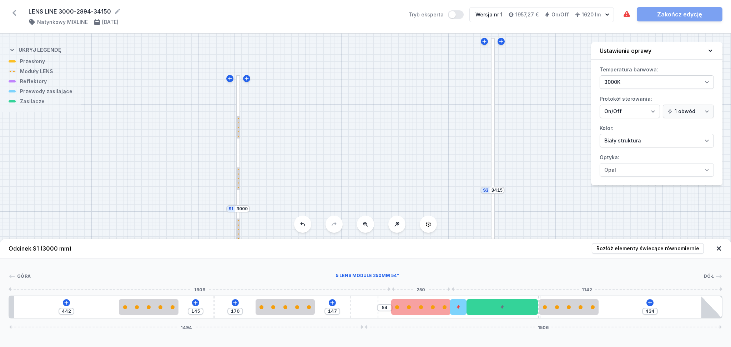
click at [418, 309] on div at bounding box center [420, 307] width 59 height 4
click at [389, 310] on input "54" at bounding box center [384, 308] width 11 height 6
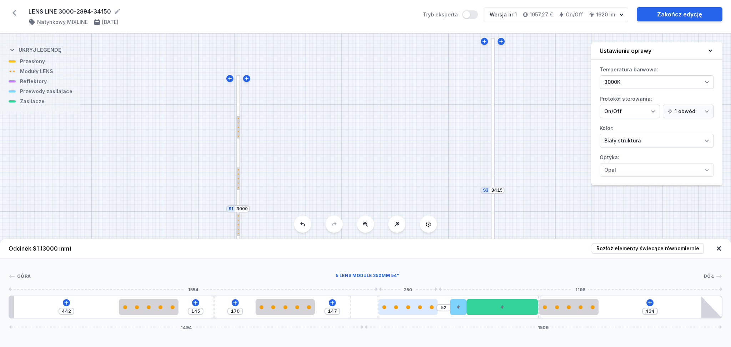
click at [388, 310] on div at bounding box center [407, 307] width 59 height 16
click at [447, 308] on input "52" at bounding box center [443, 308] width 11 height 6
click at [465, 308] on input "52" at bounding box center [460, 308] width 11 height 6
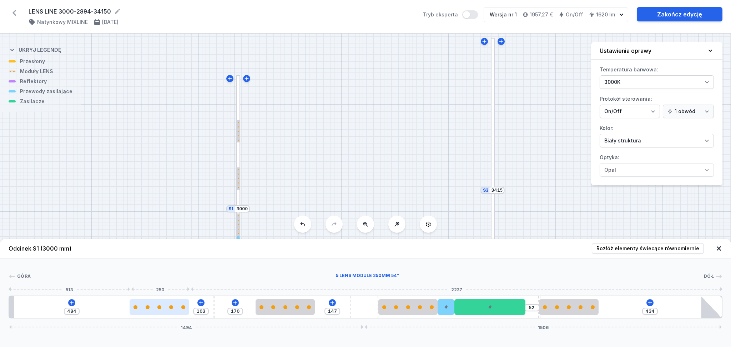
drag, startPoint x: 162, startPoint y: 311, endPoint x: 170, endPoint y: 308, distance: 8.2
click at [170, 308] on div at bounding box center [159, 307] width 59 height 16
click at [202, 265] on div "Góra Dół 1 2 3 2 4 2 5 6 3 2 7 484 103 170 147 52 434 1494 1506 504 250 103 10 …" at bounding box center [365, 288] width 731 height 60
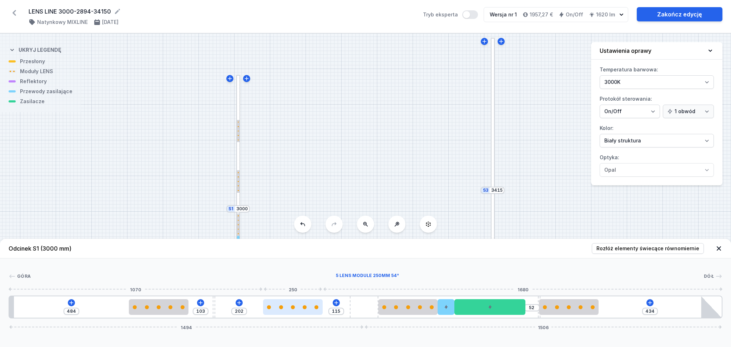
drag, startPoint x: 284, startPoint y: 310, endPoint x: 292, endPoint y: 310, distance: 7.5
click at [292, 310] on div at bounding box center [292, 307] width 59 height 16
click at [75, 311] on input "484" at bounding box center [71, 311] width 11 height 6
click at [99, 303] on div "462 125 202 115 52 434 1494 1506" at bounding box center [366, 307] width 714 height 23
drag, startPoint x: 300, startPoint y: 312, endPoint x: 320, endPoint y: 314, distance: 20.1
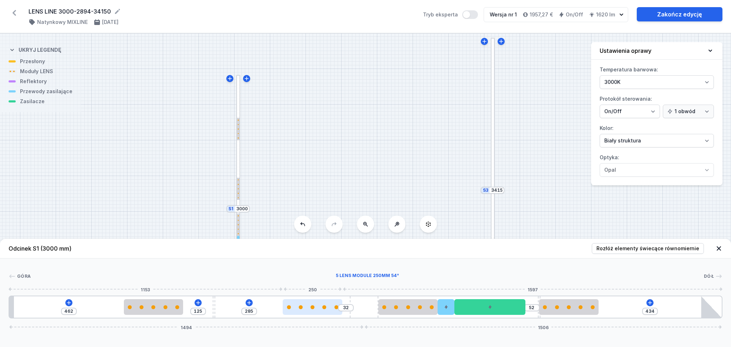
click at [320, 314] on div at bounding box center [312, 307] width 59 height 16
click at [314, 311] on div at bounding box center [310, 307] width 59 height 16
click at [252, 311] on input "276" at bounding box center [247, 311] width 11 height 6
click at [248, 312] on input "271" at bounding box center [247, 311] width 11 height 6
click at [312, 322] on div "Odcinek S1 (3000 mm) Rozłóż elementy świecące równomiernie Góra Dół 1 2 3 2 4 2…" at bounding box center [365, 293] width 731 height 108
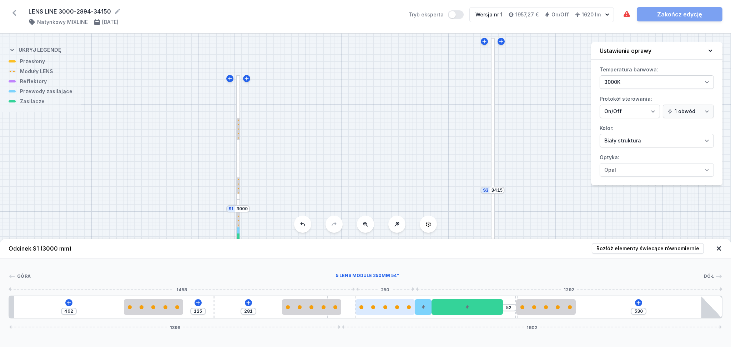
drag, startPoint x: 368, startPoint y: 310, endPoint x: 358, endPoint y: 309, distance: 9.6
click at [358, 309] on div "462 125 281 52 530 1398 1602" at bounding box center [366, 307] width 714 height 23
drag, startPoint x: 351, startPoint y: 308, endPoint x: 368, endPoint y: 308, distance: 17.9
click at [368, 308] on div "462 125 281 52 530 1398 1602" at bounding box center [366, 307] width 714 height 23
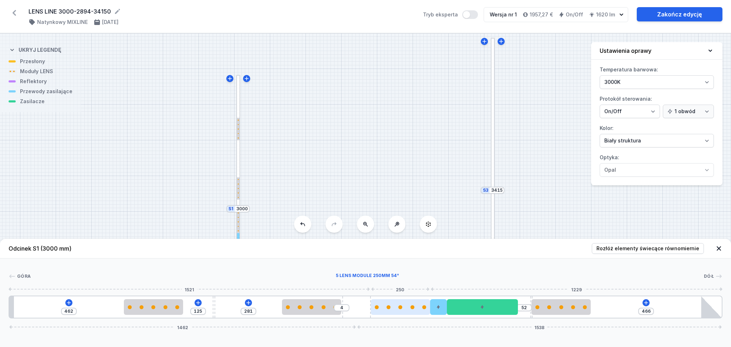
drag, startPoint x: 350, startPoint y: 308, endPoint x: 386, endPoint y: 306, distance: 36.1
click at [386, 306] on div "462 125 281 4 52 466 1462 1538" at bounding box center [366, 307] width 714 height 23
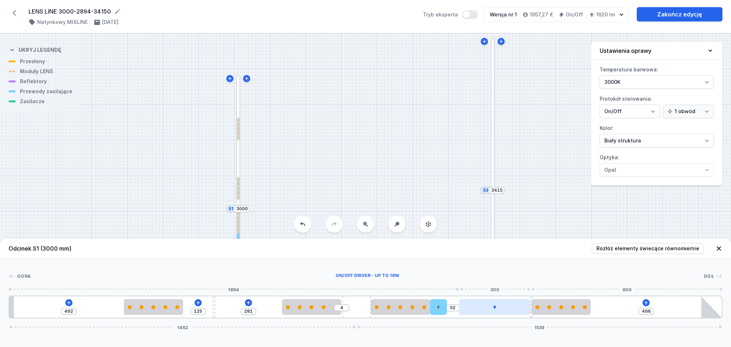
drag, startPoint x: 496, startPoint y: 310, endPoint x: 524, endPoint y: 309, distance: 28.6
click at [525, 309] on div at bounding box center [494, 307] width 71 height 16
drag, startPoint x: 440, startPoint y: 308, endPoint x: 452, endPoint y: 309, distance: 11.8
click at [458, 306] on div "462 125 281 4 52 466 1462 1538" at bounding box center [366, 307] width 714 height 23
drag, startPoint x: 440, startPoint y: 311, endPoint x: 458, endPoint y: 307, distance: 18.3
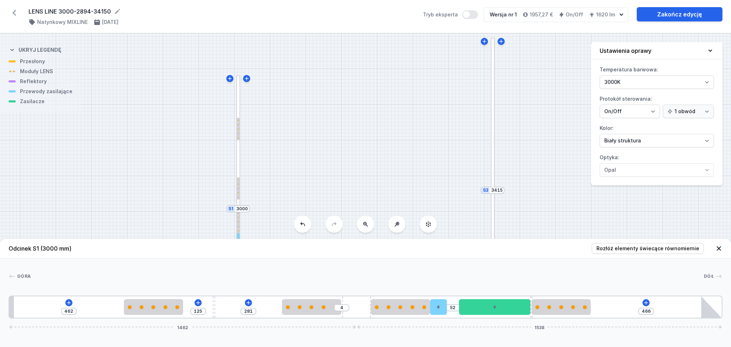
click at [458, 307] on div "462 125 281 4 52 466 1462 1538" at bounding box center [366, 307] width 714 height 23
drag, startPoint x: 437, startPoint y: 308, endPoint x: 451, endPoint y: 305, distance: 14.2
click at [451, 305] on div "462 125 281 4 52 466 1462 1538" at bounding box center [366, 307] width 714 height 23
drag, startPoint x: 437, startPoint y: 311, endPoint x: 453, endPoint y: 308, distance: 15.9
click at [453, 308] on div "462 125 281 4 52 466 1462 1538" at bounding box center [366, 307] width 714 height 23
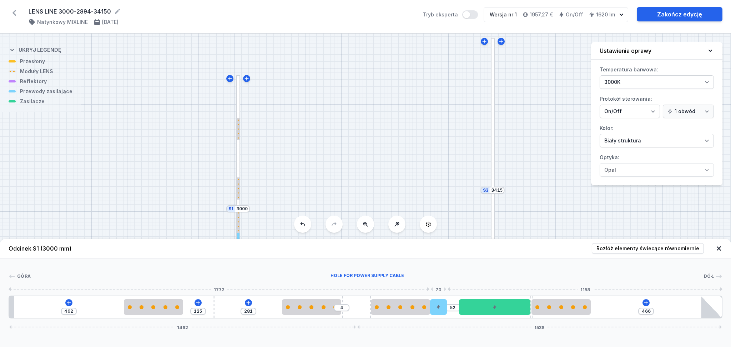
drag, startPoint x: 442, startPoint y: 311, endPoint x: 457, endPoint y: 306, distance: 16.1
click at [457, 306] on div "462 125 281 4 52 466 1462 1538" at bounding box center [366, 307] width 714 height 23
drag, startPoint x: 437, startPoint y: 312, endPoint x: 447, endPoint y: 310, distance: 10.5
click at [447, 310] on div "462 125 281 4 52 466 1462 1538" at bounding box center [366, 307] width 714 height 23
drag, startPoint x: 440, startPoint y: 308, endPoint x: 458, endPoint y: 308, distance: 18.2
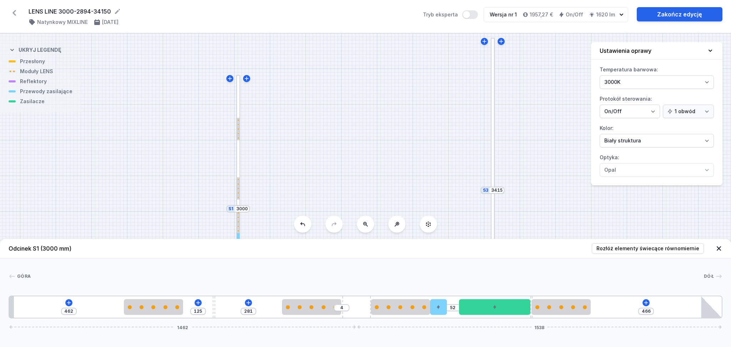
click at [458, 308] on div "462 125 281 4 52 466 1462 1538" at bounding box center [366, 307] width 714 height 23
drag, startPoint x: 439, startPoint y: 308, endPoint x: 446, endPoint y: 312, distance: 7.8
click at [463, 308] on div "462 125 281 4 52 466 1462 1538" at bounding box center [366, 307] width 714 height 23
click at [429, 276] on div at bounding box center [367, 276] width 673 height 7
drag, startPoint x: 409, startPoint y: 312, endPoint x: 427, endPoint y: 309, distance: 18.0
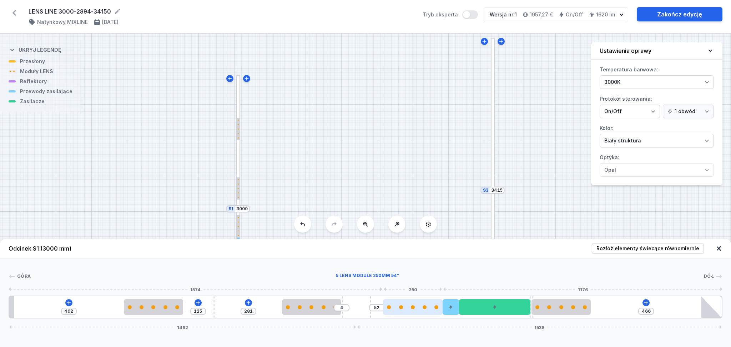
click at [430, 310] on div at bounding box center [412, 307] width 59 height 16
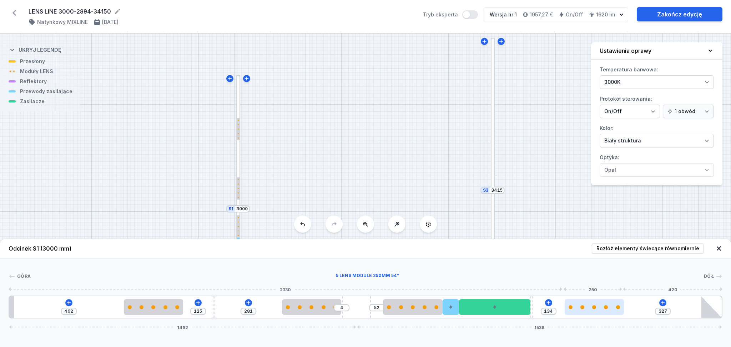
drag, startPoint x: 562, startPoint y: 311, endPoint x: 606, endPoint y: 311, distance: 43.6
click at [606, 311] on div at bounding box center [594, 307] width 59 height 16
drag, startPoint x: 536, startPoint y: 301, endPoint x: 531, endPoint y: 297, distance: 5.8
click at [541, 301] on div "462 125 281 4 52 134 327 1462 1538" at bounding box center [366, 307] width 714 height 23
drag, startPoint x: 532, startPoint y: 298, endPoint x: 552, endPoint y: 296, distance: 20.1
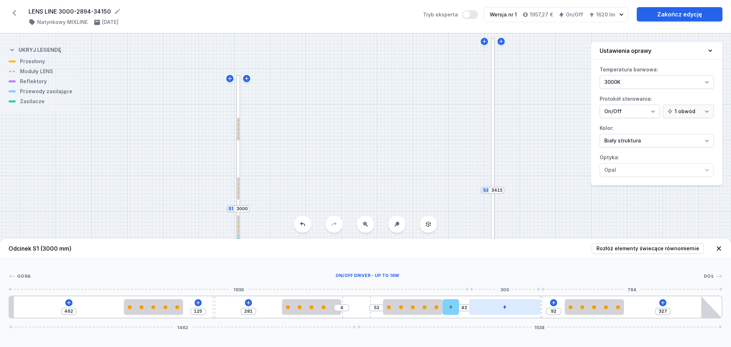
drag, startPoint x: 501, startPoint y: 309, endPoint x: 528, endPoint y: 308, distance: 27.1
click at [528, 308] on div at bounding box center [504, 307] width 71 height 16
drag, startPoint x: 455, startPoint y: 312, endPoint x: 473, endPoint y: 310, distance: 17.9
click at [473, 310] on div "462 125 281 4 52 42 92 327 1462 1538" at bounding box center [366, 307] width 714 height 23
drag, startPoint x: 452, startPoint y: 309, endPoint x: 458, endPoint y: 306, distance: 6.9
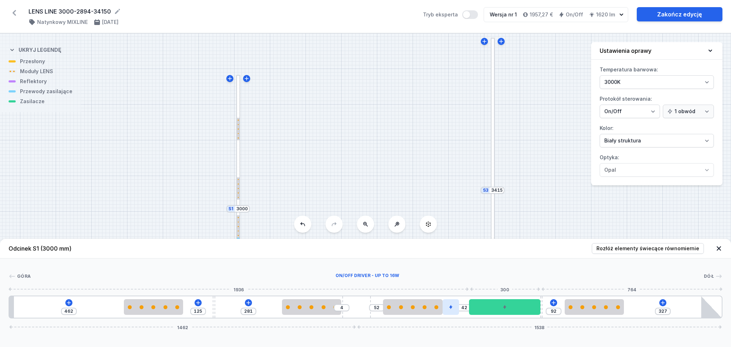
click at [469, 302] on div "462 125 281 4 52 42 92 327 1462 1538" at bounding box center [366, 307] width 714 height 23
drag, startPoint x: 455, startPoint y: 306, endPoint x: 471, endPoint y: 302, distance: 16.0
click at [471, 302] on div "462 125 281 4 52 42 92 327 1462 1538" at bounding box center [366, 307] width 714 height 23
drag, startPoint x: 454, startPoint y: 310, endPoint x: 527, endPoint y: 320, distance: 74.2
click at [476, 310] on div "462 125 281 4 52 42 92 327 1462 1538" at bounding box center [366, 307] width 714 height 23
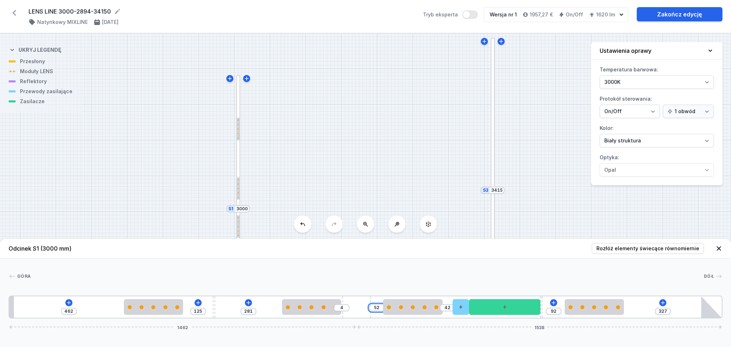
click at [380, 309] on input "52" at bounding box center [376, 308] width 11 height 6
click at [15, 9] on icon at bounding box center [14, 12] width 11 height 11
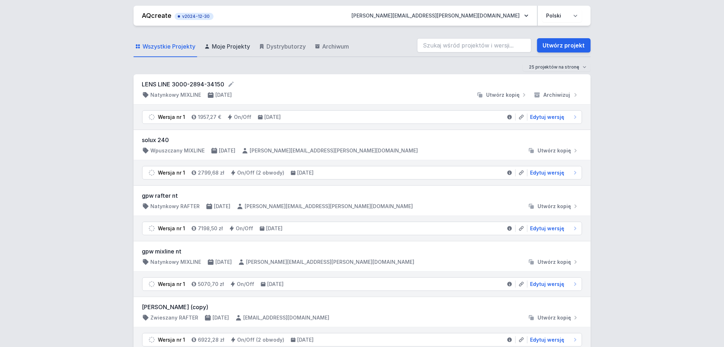
click at [229, 43] on span "Moje Projekty" at bounding box center [231, 46] width 38 height 9
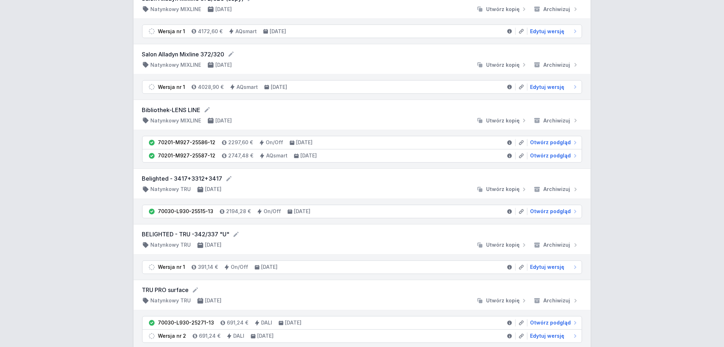
scroll to position [381, 0]
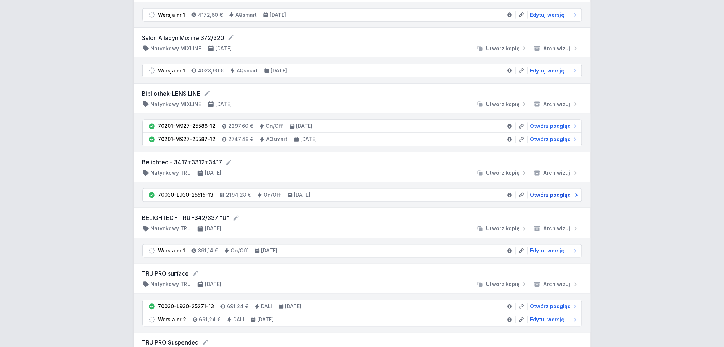
click at [557, 195] on span "Otwórz podgląd" at bounding box center [550, 195] width 41 height 7
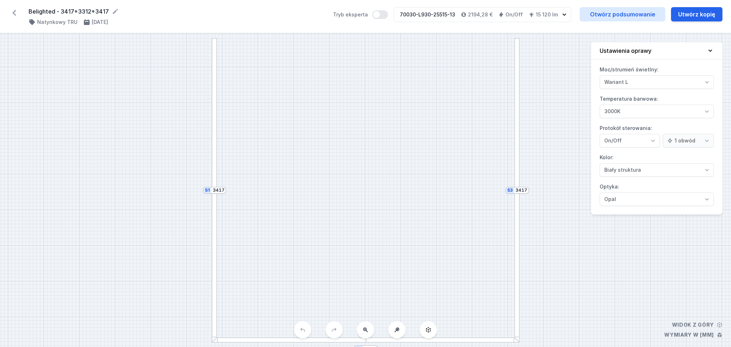
click at [12, 11] on icon at bounding box center [14, 12] width 11 height 11
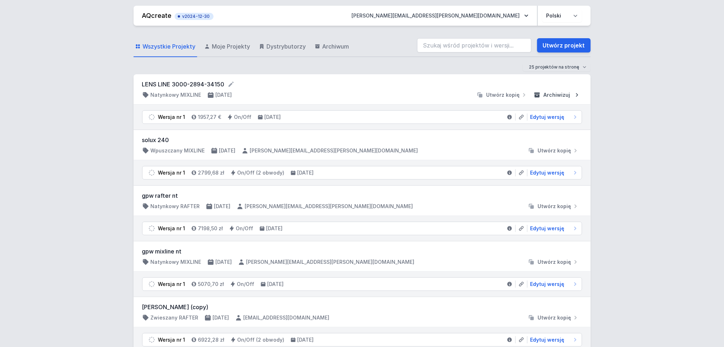
click at [570, 94] on button "Archiwizuj" at bounding box center [556, 94] width 51 height 7
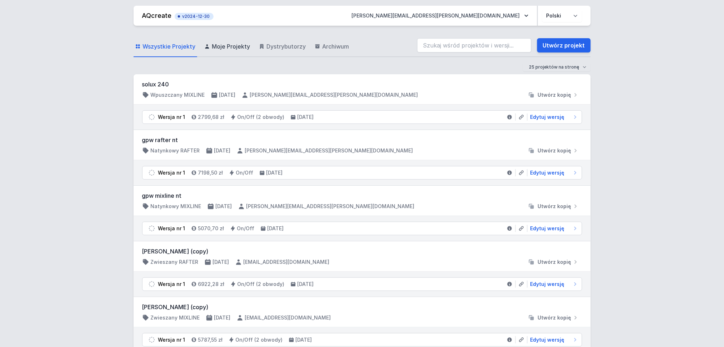
click at [236, 46] on span "Moje Projekty" at bounding box center [231, 46] width 38 height 9
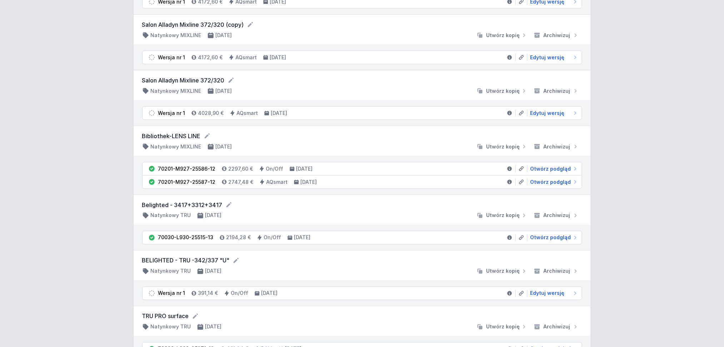
scroll to position [286, 0]
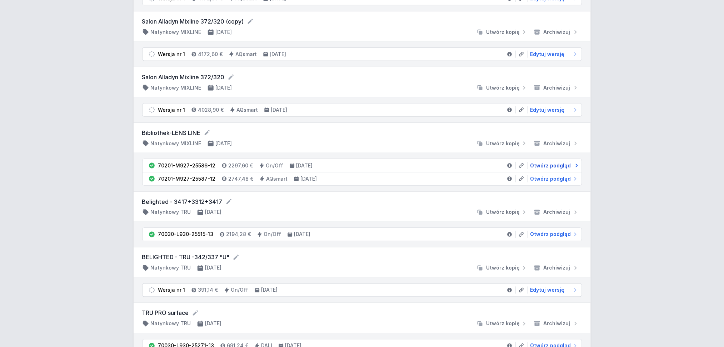
click at [541, 166] on span "Otwórz podgląd" at bounding box center [550, 165] width 41 height 7
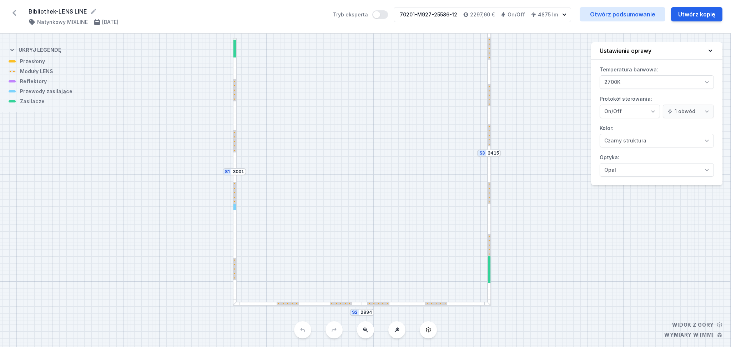
drag, startPoint x: 539, startPoint y: 166, endPoint x: 536, endPoint y: 129, distance: 37.3
click at [536, 129] on div "S3 3415 S2 2894 S1 3001" at bounding box center [365, 190] width 731 height 313
click at [262, 306] on div "S3 3415 S2 2894 S1 3001" at bounding box center [365, 190] width 731 height 313
click at [267, 305] on div at bounding box center [297, 304] width 129 height 4
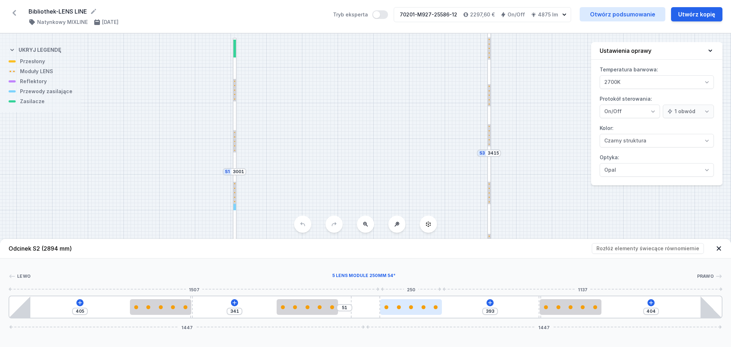
drag, startPoint x: 428, startPoint y: 310, endPoint x: 432, endPoint y: 310, distance: 4.3
click at [432, 310] on div at bounding box center [410, 307] width 61 height 16
drag, startPoint x: 418, startPoint y: 309, endPoint x: 453, endPoint y: 312, distance: 34.4
click at [453, 313] on div "405 341 51 393 404 1447 1447" at bounding box center [366, 307] width 714 height 23
drag, startPoint x: 417, startPoint y: 312, endPoint x: 424, endPoint y: 311, distance: 6.9
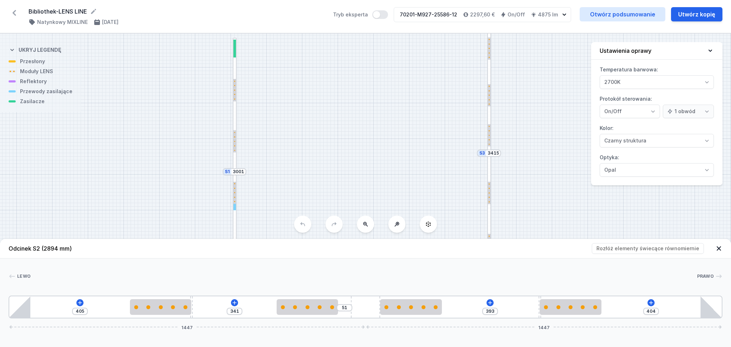
click at [450, 306] on div "405 341 51 393 404 1447 1447" at bounding box center [366, 307] width 714 height 23
click at [421, 309] on div at bounding box center [410, 307] width 61 height 16
drag, startPoint x: 412, startPoint y: 309, endPoint x: 448, endPoint y: 310, distance: 35.4
click at [448, 310] on div "405 341 51 393 404 1447 1447" at bounding box center [366, 307] width 714 height 23
drag, startPoint x: 433, startPoint y: 308, endPoint x: 412, endPoint y: 310, distance: 21.8
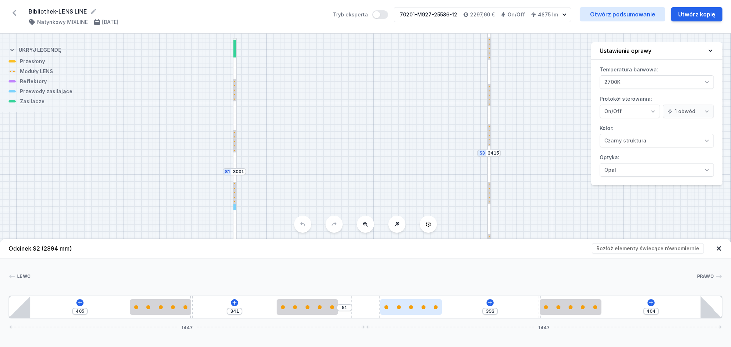
click at [447, 306] on div "405 341 51 393 404 1447 1447" at bounding box center [366, 307] width 714 height 23
drag, startPoint x: 412, startPoint y: 310, endPoint x: 401, endPoint y: 315, distance: 11.7
click at [441, 307] on div at bounding box center [410, 307] width 61 height 16
drag, startPoint x: 401, startPoint y: 315, endPoint x: 437, endPoint y: 307, distance: 37.1
click at [437, 307] on div at bounding box center [410, 307] width 61 height 16
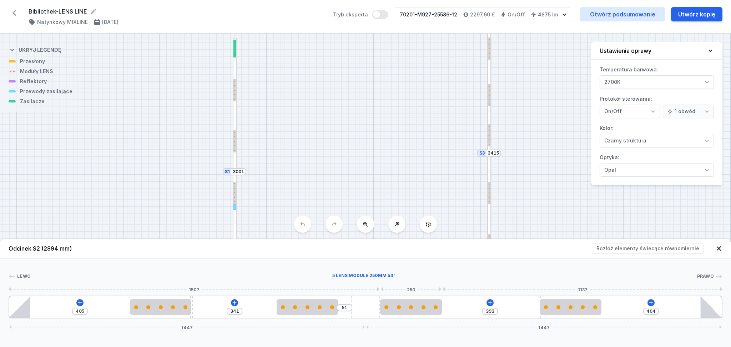
drag, startPoint x: 393, startPoint y: 310, endPoint x: 458, endPoint y: 308, distance: 65.3
click at [450, 308] on div "405 341 51 393 404 1447 1447" at bounding box center [366, 307] width 714 height 23
drag, startPoint x: 407, startPoint y: 313, endPoint x: 431, endPoint y: 308, distance: 24.1
click at [465, 307] on div "405 341 51 393 404 1447 1447" at bounding box center [366, 307] width 714 height 23
drag, startPoint x: 407, startPoint y: 305, endPoint x: 481, endPoint y: 303, distance: 73.6
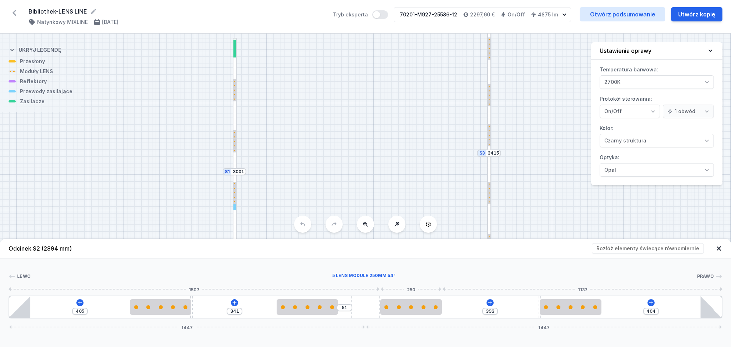
click at [481, 303] on div "405 341 51 393 404 1447 1447" at bounding box center [366, 307] width 714 height 23
drag, startPoint x: 396, startPoint y: 313, endPoint x: 456, endPoint y: 304, distance: 60.7
click at [456, 304] on div "405 341 51 393 404 1447 1447" at bounding box center [366, 307] width 714 height 23
drag, startPoint x: 405, startPoint y: 314, endPoint x: 446, endPoint y: 309, distance: 41.3
click at [447, 309] on div "405 341 51 393 404 1447 1447" at bounding box center [366, 307] width 714 height 23
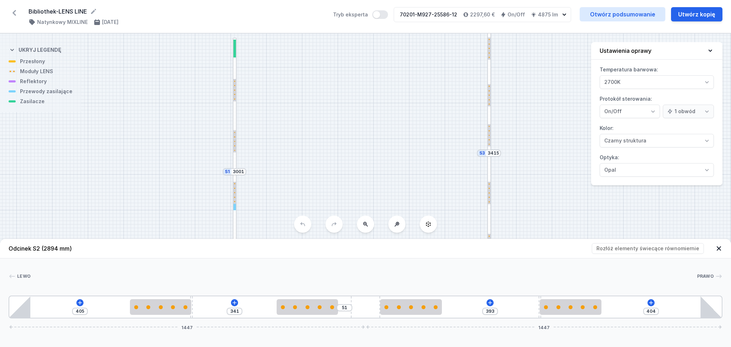
click at [493, 313] on div "405 341 51 393 404 1447 1447" at bounding box center [366, 307] width 714 height 23
click at [496, 312] on div "405 341 51 393 404 1447 1447" at bounding box center [366, 307] width 714 height 23
click at [495, 311] on div "405 341 51 393 404 1447 1447" at bounding box center [366, 307] width 714 height 23
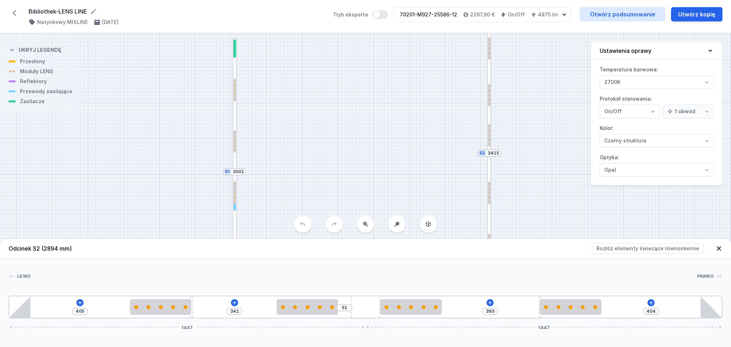
click at [495, 311] on div "405 341 51 393 404 1447 1447" at bounding box center [366, 307] width 714 height 23
click at [430, 277] on div at bounding box center [364, 276] width 666 height 7
drag, startPoint x: 424, startPoint y: 307, endPoint x: 475, endPoint y: 311, distance: 51.2
click at [476, 311] on div "405 341 51 393 404 1447 1447" at bounding box center [366, 307] width 714 height 23
drag, startPoint x: 408, startPoint y: 313, endPoint x: 436, endPoint y: 309, distance: 28.8
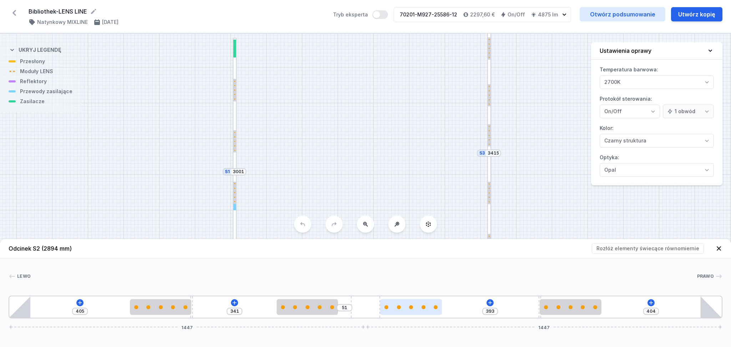
click at [463, 309] on div "405 341 51 393 404 1447 1447" at bounding box center [366, 307] width 714 height 23
drag, startPoint x: 423, startPoint y: 309, endPoint x: 471, endPoint y: 305, distance: 48.4
click at [473, 304] on div "405 341 51 393 404 1447 1447" at bounding box center [366, 307] width 714 height 23
drag, startPoint x: 416, startPoint y: 309, endPoint x: 406, endPoint y: 312, distance: 10.3
click at [466, 308] on div "405 341 51 393 404 1447 1447" at bounding box center [366, 307] width 714 height 23
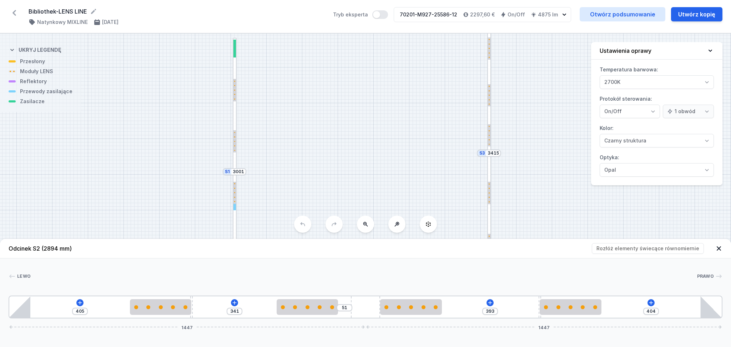
drag, startPoint x: 403, startPoint y: 312, endPoint x: 460, endPoint y: 310, distance: 56.4
click at [460, 310] on div "405 341 51 393 404 1447 1447" at bounding box center [366, 307] width 714 height 23
drag, startPoint x: 404, startPoint y: 309, endPoint x: 414, endPoint y: 306, distance: 11.0
click at [459, 301] on div "405 341 51 393 404 1447 1447" at bounding box center [366, 307] width 714 height 23
drag, startPoint x: 405, startPoint y: 307, endPoint x: 399, endPoint y: 313, distance: 7.8
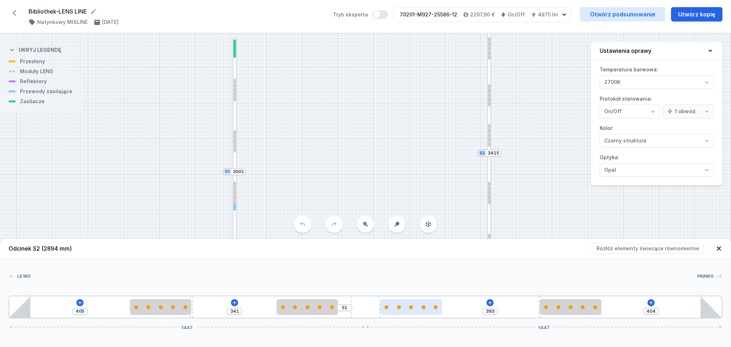
click at [463, 306] on div "405 341 51 393 404 1447 1447" at bounding box center [366, 307] width 714 height 23
drag, startPoint x: 397, startPoint y: 313, endPoint x: 459, endPoint y: 308, distance: 62.0
click at [459, 308] on div "405 341 51 393 404 1447 1447" at bounding box center [366, 307] width 714 height 23
click at [494, 311] on div "405 341 51 393 404 1447 1447" at bounding box center [366, 307] width 714 height 23
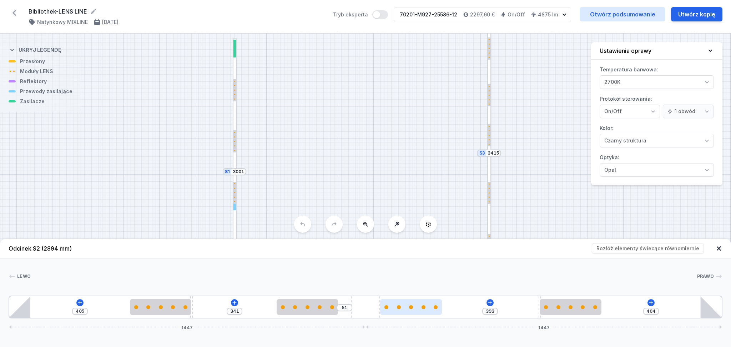
drag, startPoint x: 401, startPoint y: 311, endPoint x: 432, endPoint y: 310, distance: 31.1
click at [450, 307] on div "405 341 51 393 404 1447 1447" at bounding box center [366, 307] width 714 height 23
drag, startPoint x: 402, startPoint y: 311, endPoint x: 463, endPoint y: 306, distance: 60.8
click at [463, 306] on div "405 341 51 393 404 1447 1447" at bounding box center [366, 307] width 714 height 23
drag, startPoint x: 396, startPoint y: 316, endPoint x: 452, endPoint y: 307, distance: 55.9
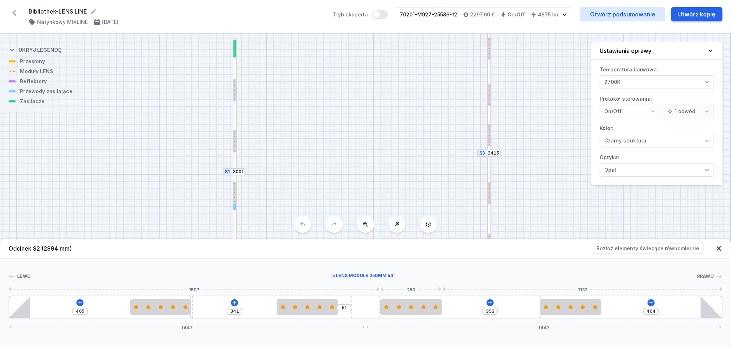
click at [455, 307] on div "405 341 51 393 404 1447 1447" at bounding box center [366, 307] width 714 height 23
click at [417, 276] on div at bounding box center [364, 276] width 666 height 7
drag, startPoint x: 414, startPoint y: 309, endPoint x: 458, endPoint y: 310, distance: 44.3
click at [458, 310] on div "405 341 51 393 404 1447 1447" at bounding box center [366, 307] width 714 height 23
click at [432, 309] on div at bounding box center [410, 307] width 61 height 16
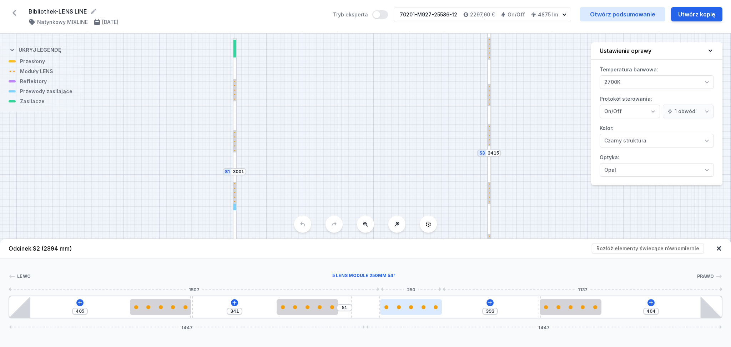
drag, startPoint x: 412, startPoint y: 311, endPoint x: 433, endPoint y: 307, distance: 21.3
click at [433, 307] on div at bounding box center [410, 307] width 61 height 16
drag, startPoint x: 405, startPoint y: 311, endPoint x: 432, endPoint y: 306, distance: 27.9
click at [433, 306] on div at bounding box center [410, 307] width 61 height 16
click at [425, 307] on div at bounding box center [410, 307] width 61 height 4
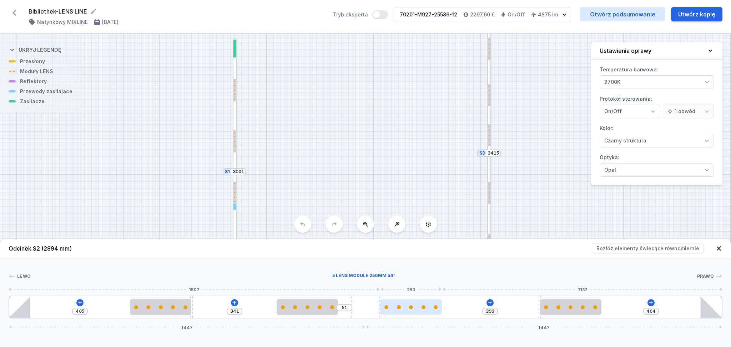
click at [418, 309] on div at bounding box center [410, 307] width 61 height 16
drag, startPoint x: 415, startPoint y: 310, endPoint x: 426, endPoint y: 308, distance: 10.9
click at [426, 308] on div at bounding box center [410, 307] width 61 height 16
drag, startPoint x: 407, startPoint y: 313, endPoint x: 467, endPoint y: 314, distance: 60.7
click at [467, 314] on div "405 341 51 393 404 1447 1447" at bounding box center [366, 307] width 714 height 23
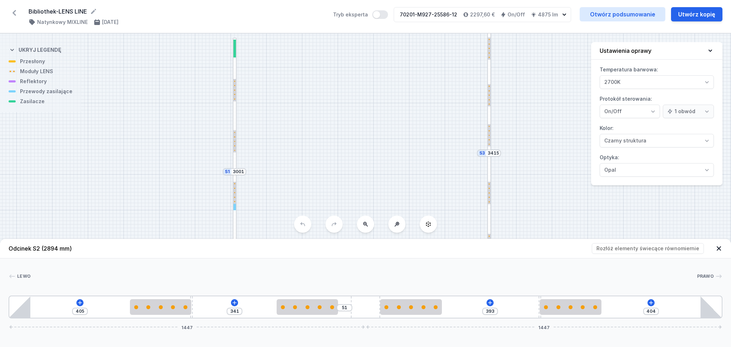
click at [718, 247] on icon at bounding box center [719, 248] width 7 height 7
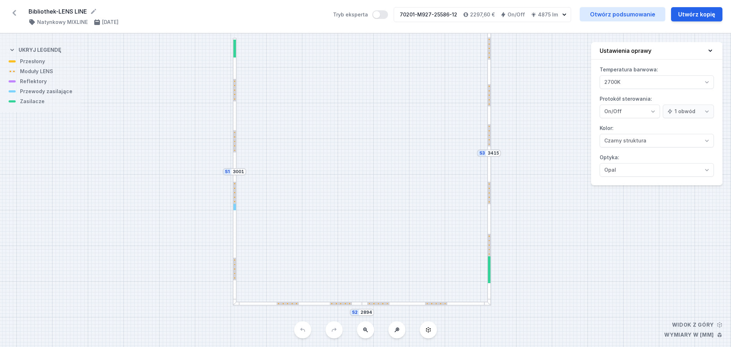
click at [399, 303] on div at bounding box center [426, 304] width 129 height 4
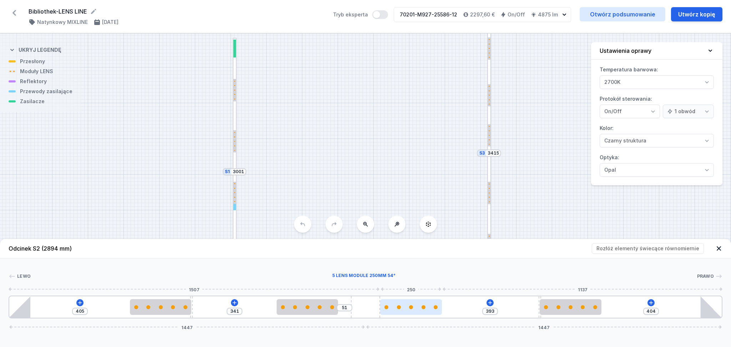
drag, startPoint x: 415, startPoint y: 310, endPoint x: 437, endPoint y: 308, distance: 22.5
click at [437, 308] on div at bounding box center [410, 307] width 61 height 16
drag, startPoint x: 411, startPoint y: 310, endPoint x: 453, endPoint y: 311, distance: 41.8
click at [453, 311] on div "405 341 51 393 404 1447 1447" at bounding box center [366, 307] width 714 height 23
click at [541, 151] on div "S3 3415 S2 2894 S1 3001" at bounding box center [365, 190] width 731 height 313
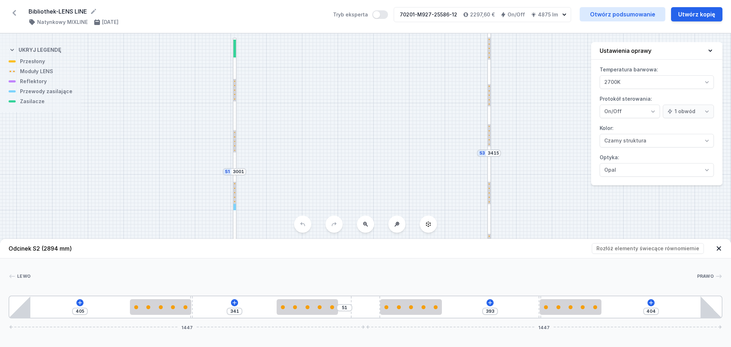
drag, startPoint x: 420, startPoint y: 307, endPoint x: 448, endPoint y: 309, distance: 28.6
click at [456, 310] on div "405 341 51 393 404 1447 1447" at bounding box center [366, 307] width 714 height 23
click at [435, 311] on div at bounding box center [410, 307] width 61 height 16
drag, startPoint x: 421, startPoint y: 310, endPoint x: 463, endPoint y: 306, distance: 41.6
click at [465, 306] on div "405 341 51 393 404 1447 1447" at bounding box center [366, 307] width 714 height 23
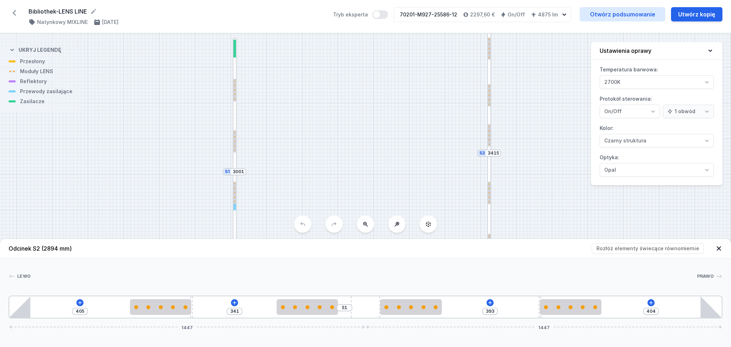
drag, startPoint x: 418, startPoint y: 313, endPoint x: 461, endPoint y: 314, distance: 42.5
click at [461, 314] on div "405 341 51 393 404 1447 1447" at bounding box center [366, 307] width 714 height 23
click at [718, 248] on icon at bounding box center [719, 248] width 4 height 4
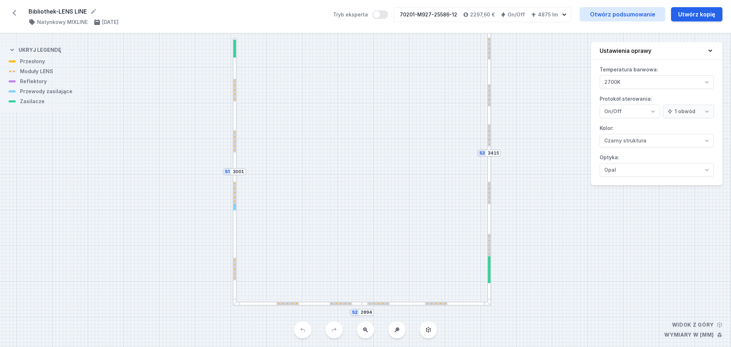
click at [393, 302] on div at bounding box center [426, 304] width 129 height 4
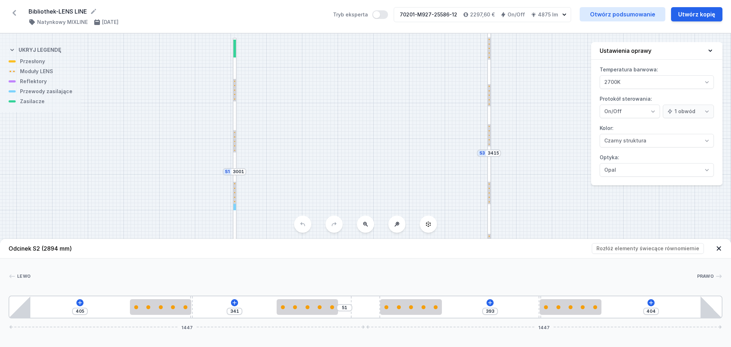
drag, startPoint x: 423, startPoint y: 310, endPoint x: 469, endPoint y: 313, distance: 46.1
click at [469, 313] on div "405 341 51 393 404 1447 1447" at bounding box center [366, 307] width 714 height 23
drag, startPoint x: 425, startPoint y: 310, endPoint x: 448, endPoint y: 310, distance: 23.6
click at [448, 310] on div "405 341 51 393 404 1447 1447" at bounding box center [366, 307] width 714 height 23
drag, startPoint x: 425, startPoint y: 311, endPoint x: 445, endPoint y: 307, distance: 20.0
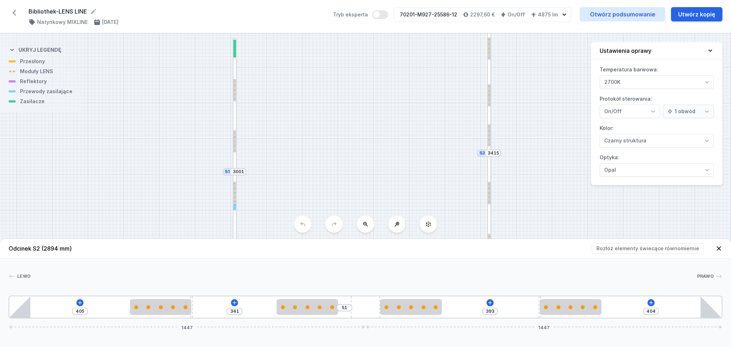
click at [445, 307] on div "405 341 51 393 404 1447 1447" at bounding box center [366, 307] width 714 height 23
drag, startPoint x: 424, startPoint y: 310, endPoint x: 441, endPoint y: 307, distance: 17.0
click at [441, 307] on div at bounding box center [410, 307] width 61 height 16
click at [446, 308] on div "405 341 51 393 404 1447 1447" at bounding box center [366, 307] width 714 height 23
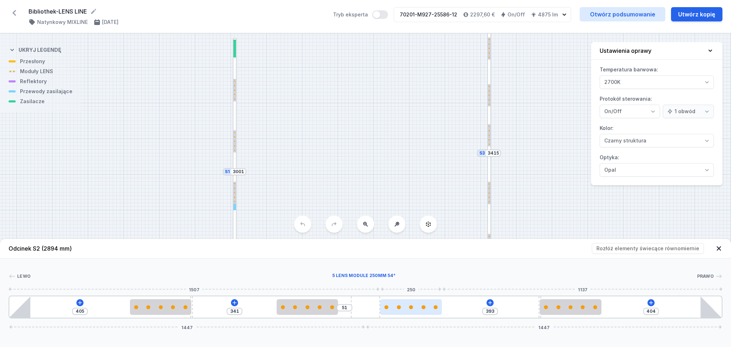
drag, startPoint x: 408, startPoint y: 312, endPoint x: 437, endPoint y: 311, distance: 28.9
click at [437, 311] on div at bounding box center [410, 307] width 61 height 16
drag, startPoint x: 422, startPoint y: 308, endPoint x: 461, endPoint y: 308, distance: 38.9
click at [461, 308] on div "405 341 51 393 404 1447 1447" at bounding box center [366, 307] width 714 height 23
click at [538, 177] on div "S3 3415 S2 2894 S1 3001" at bounding box center [365, 190] width 731 height 313
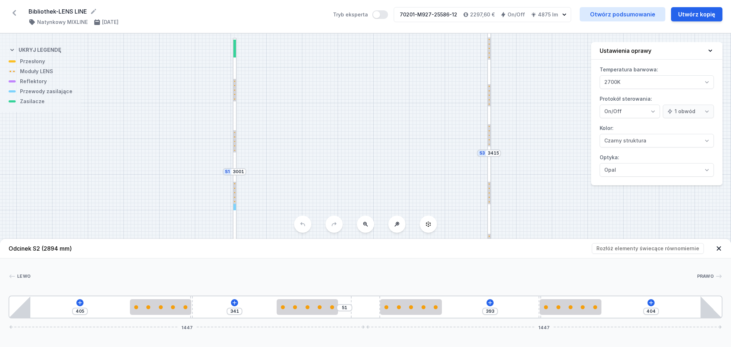
click at [718, 245] on icon at bounding box center [719, 248] width 7 height 7
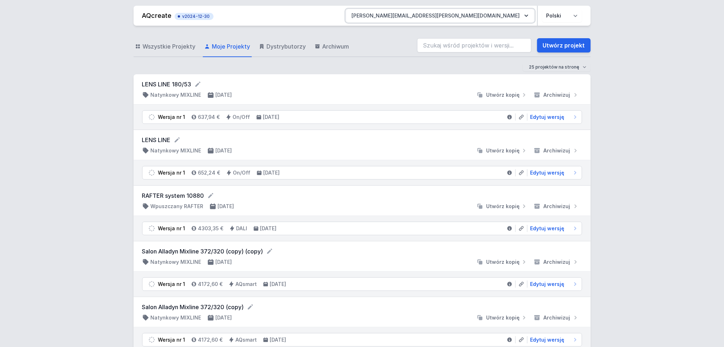
click at [527, 14] on icon "button" at bounding box center [526, 15] width 7 height 7
